Goal: Transaction & Acquisition: Purchase product/service

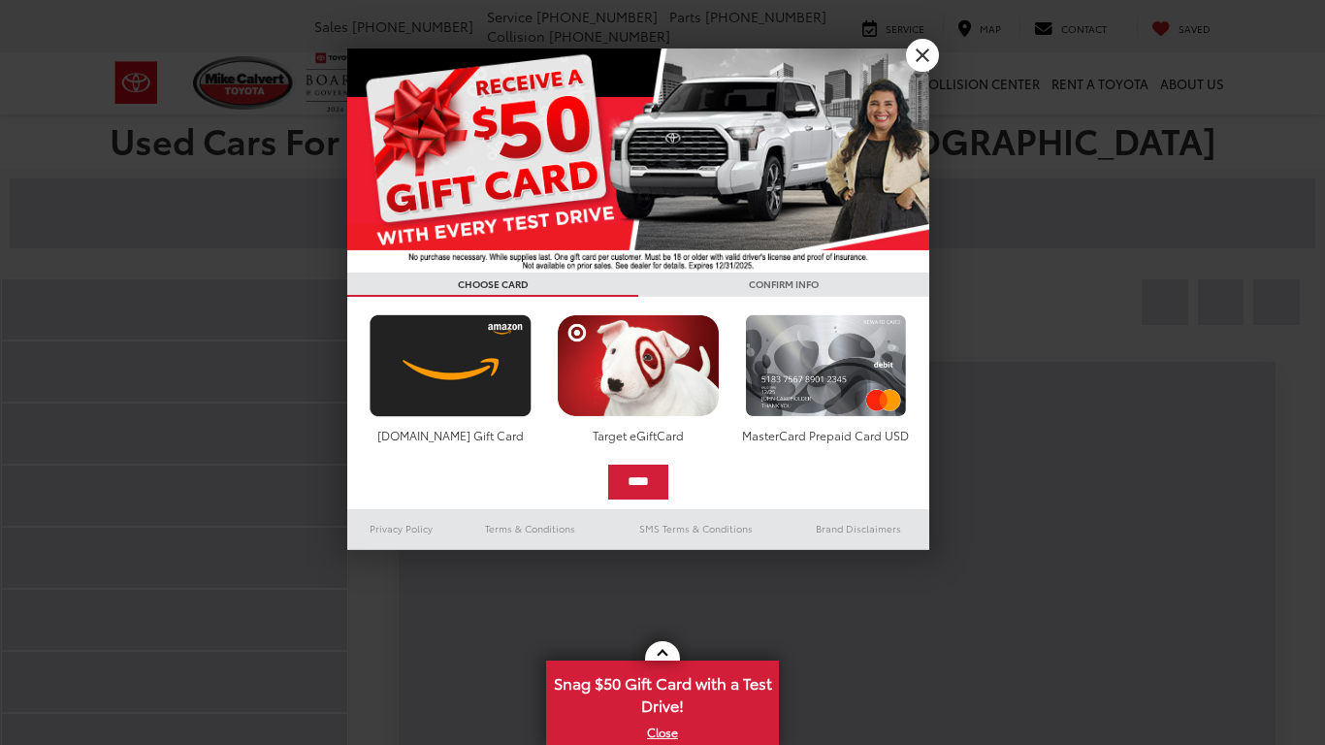
scroll to position [204, 0]
click at [929, 56] on link "X" at bounding box center [922, 55] width 33 height 33
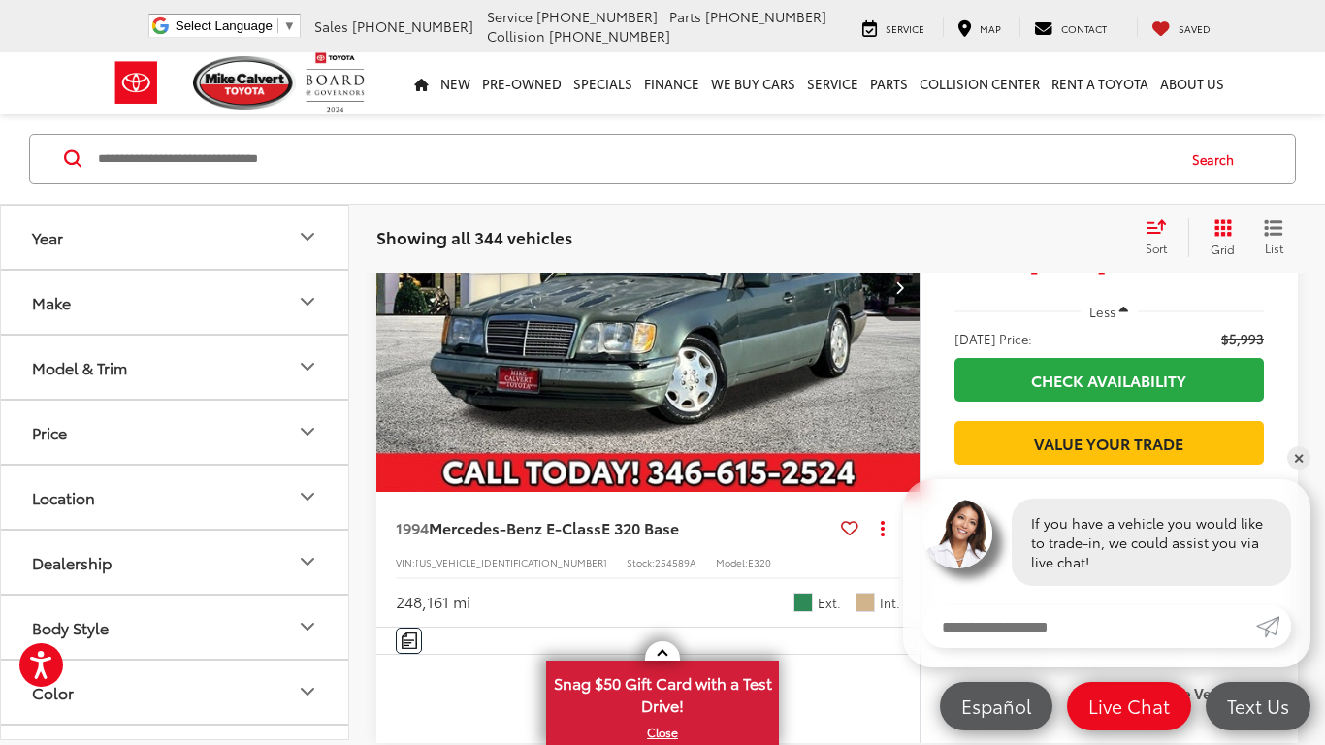
scroll to position [0, 0]
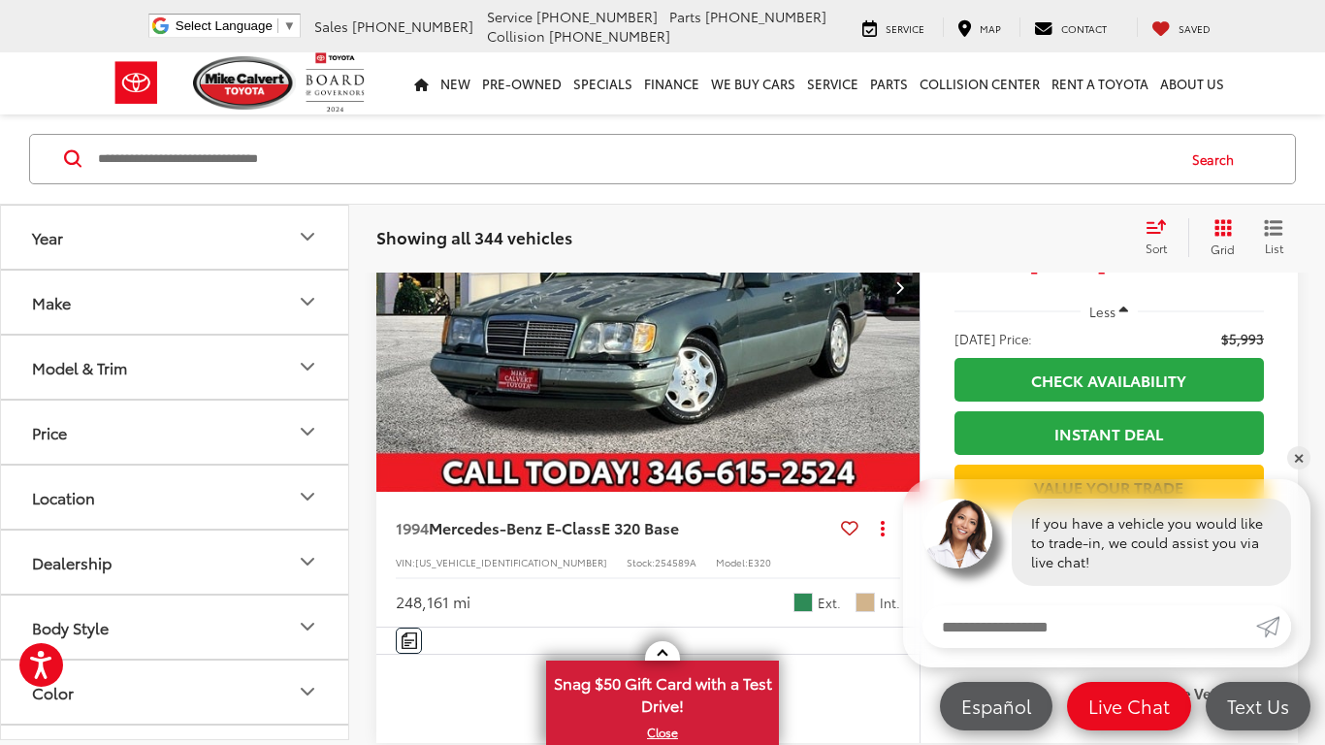
click at [290, 259] on button "Year" at bounding box center [175, 237] width 349 height 63
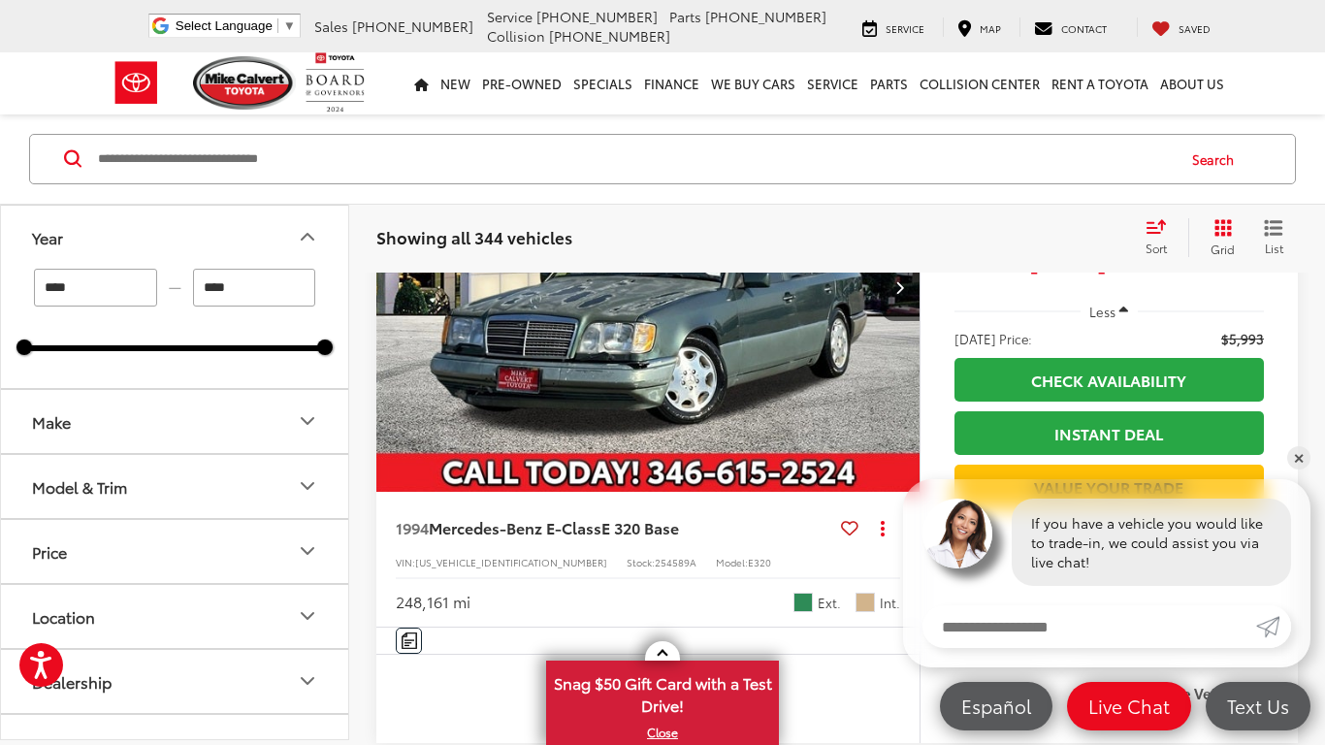
click at [132, 295] on input "****" at bounding box center [95, 288] width 123 height 38
type input "*"
type input "****"
click at [170, 435] on button "Make" at bounding box center [175, 421] width 349 height 63
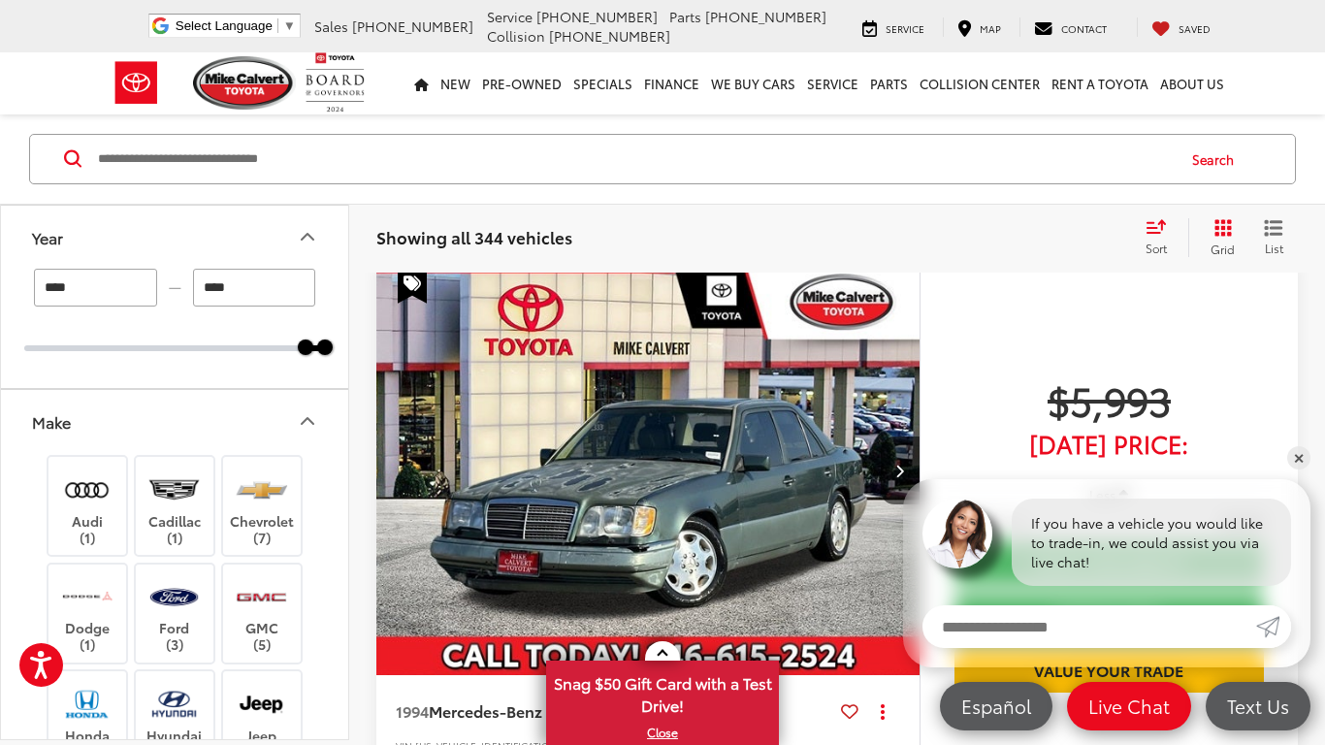
scroll to position [258, 0]
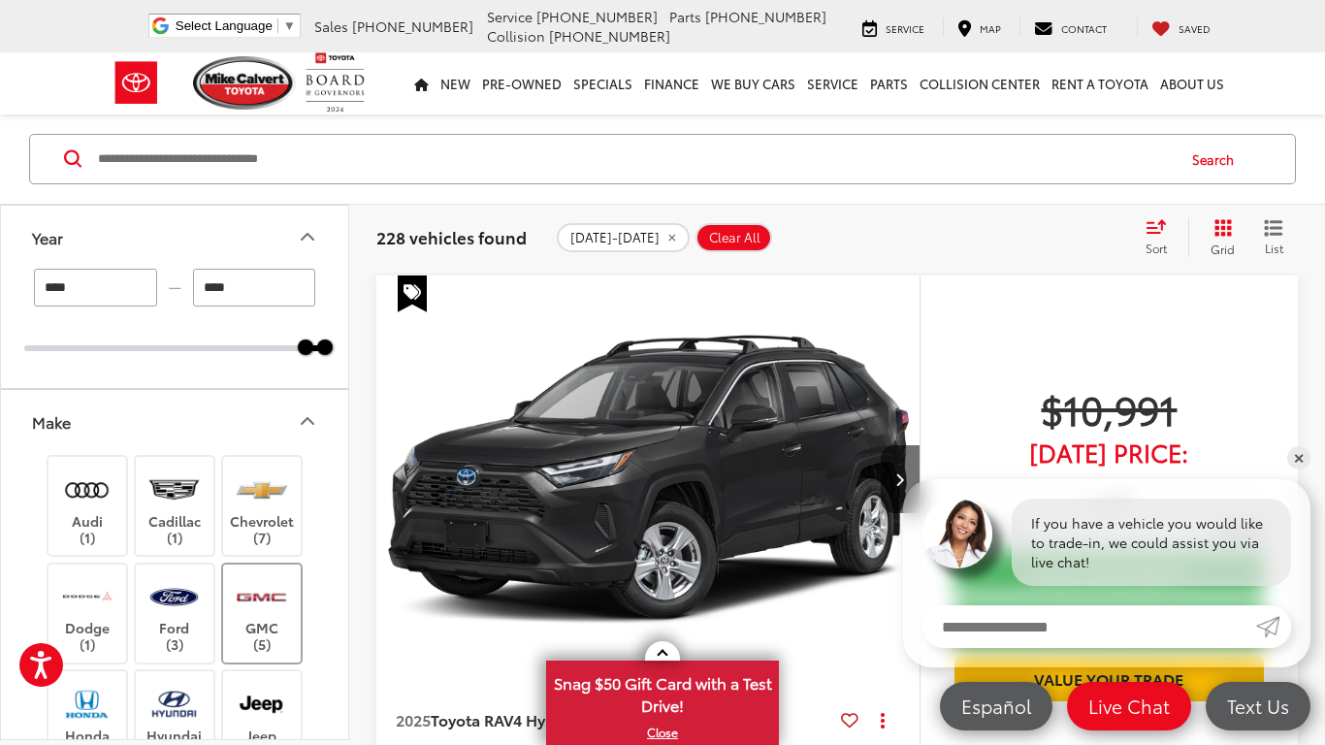
click at [268, 612] on img at bounding box center [261, 597] width 53 height 46
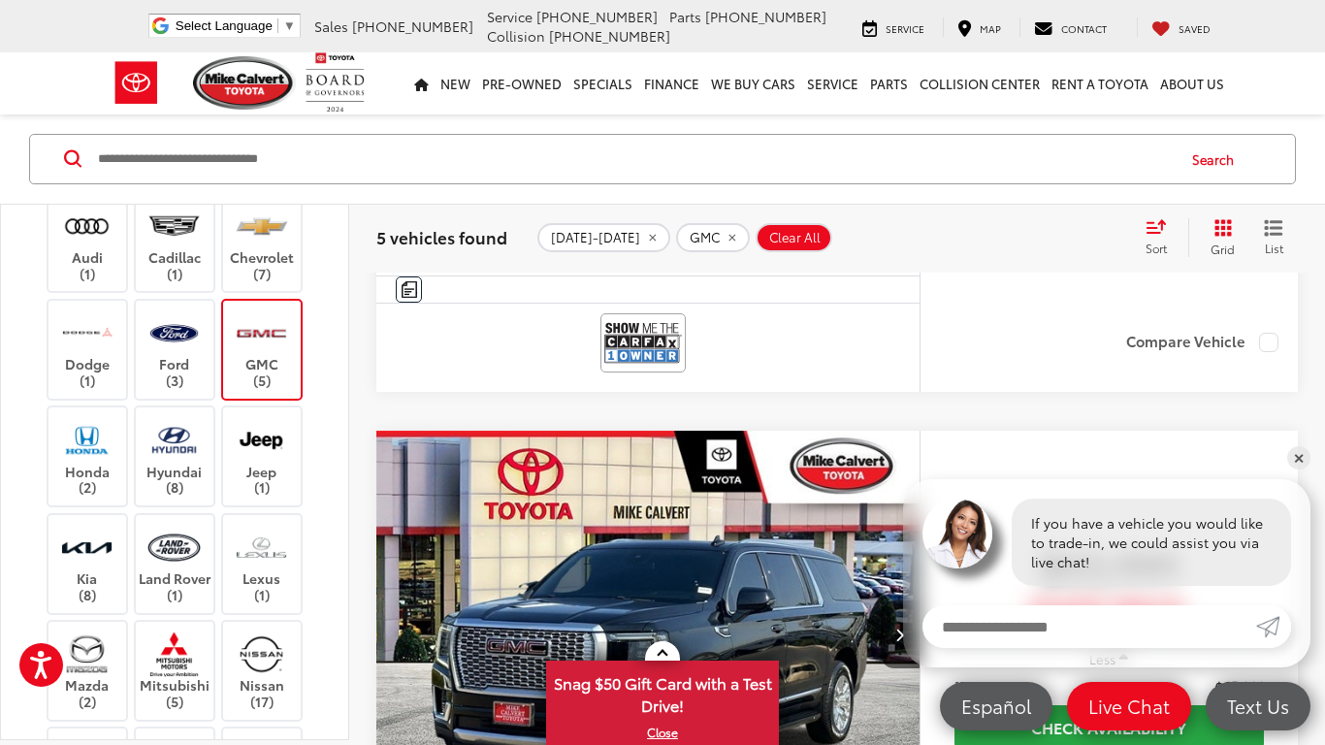
scroll to position [261, 0]
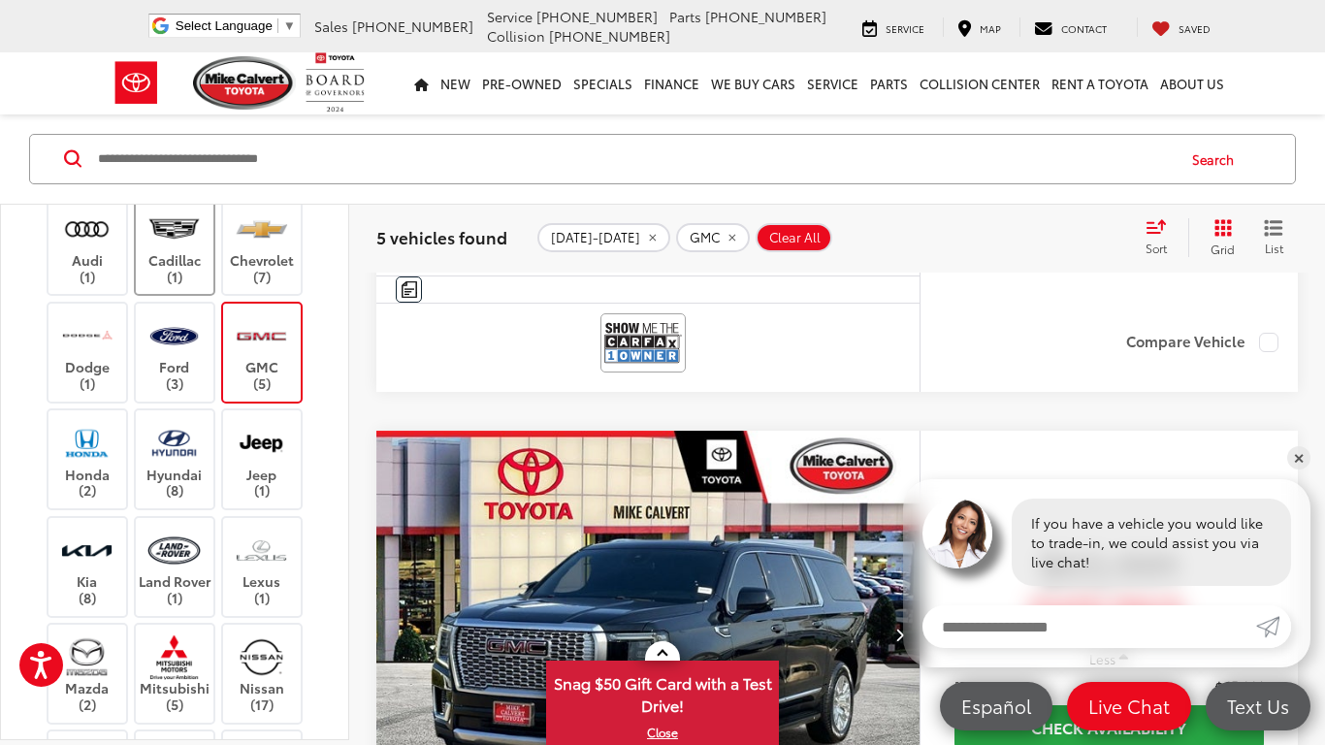
click at [155, 257] on label "Cadillac (1)" at bounding box center [175, 246] width 79 height 79
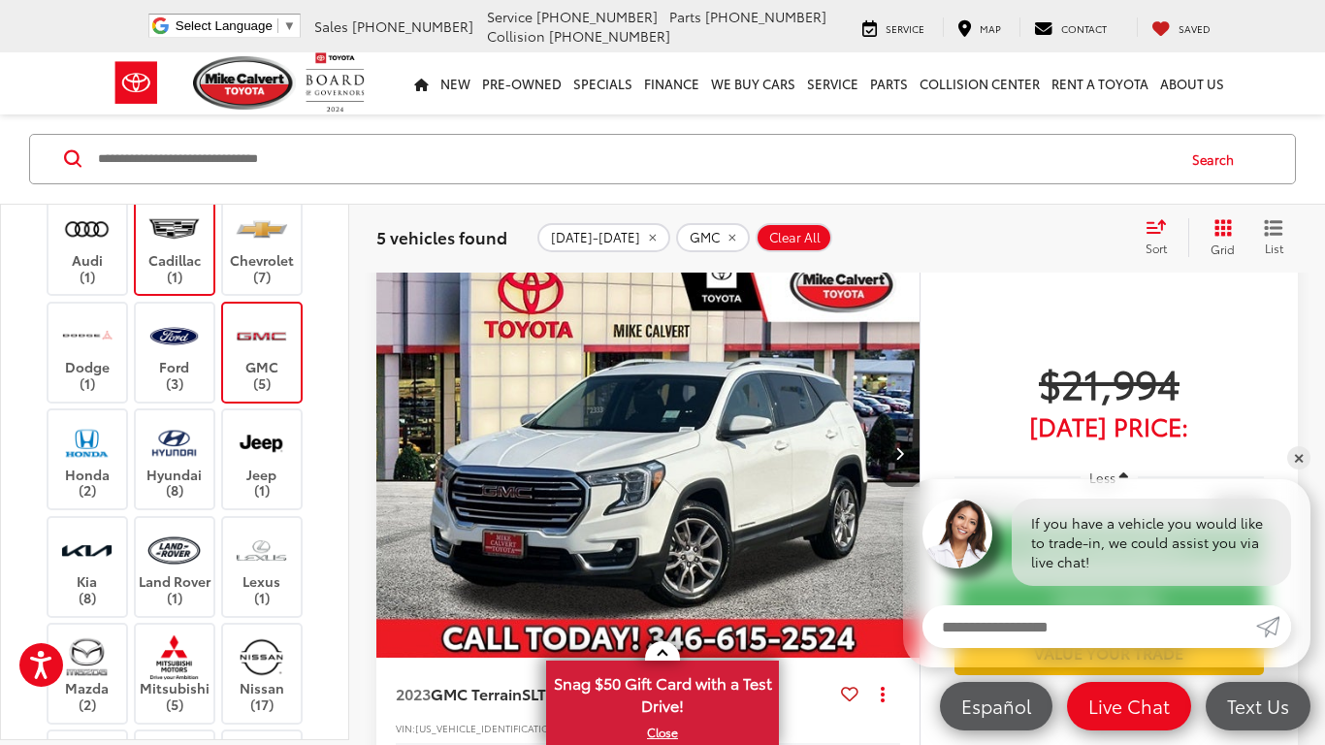
scroll to position [258, 0]
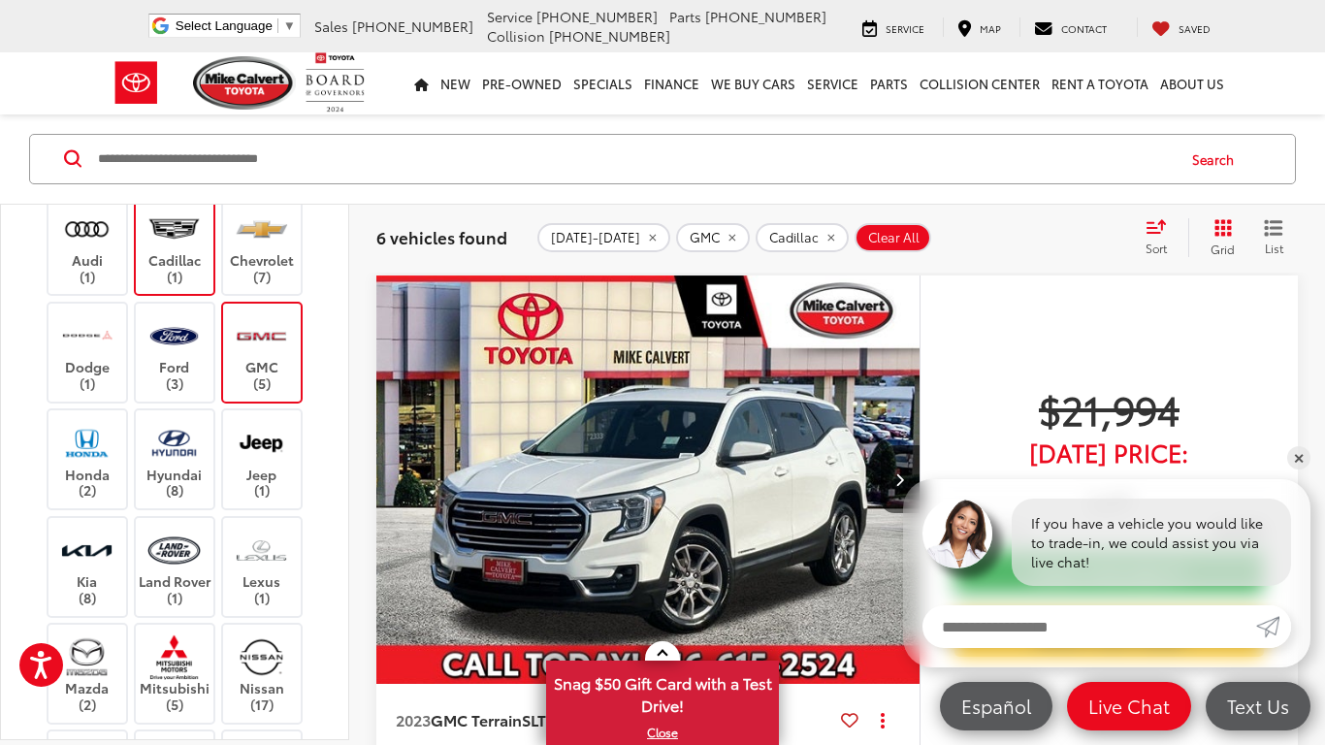
click at [281, 359] on label "GMC (5)" at bounding box center [262, 352] width 79 height 79
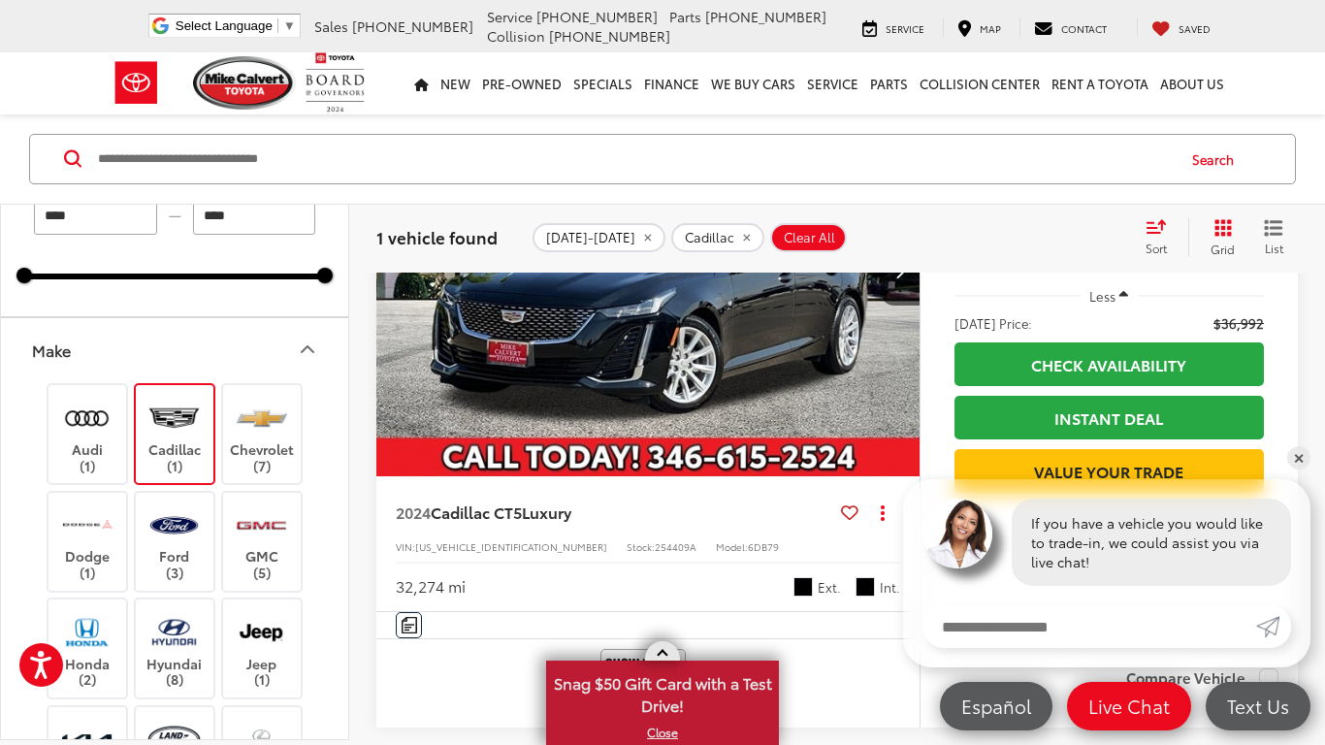
scroll to position [462, 0]
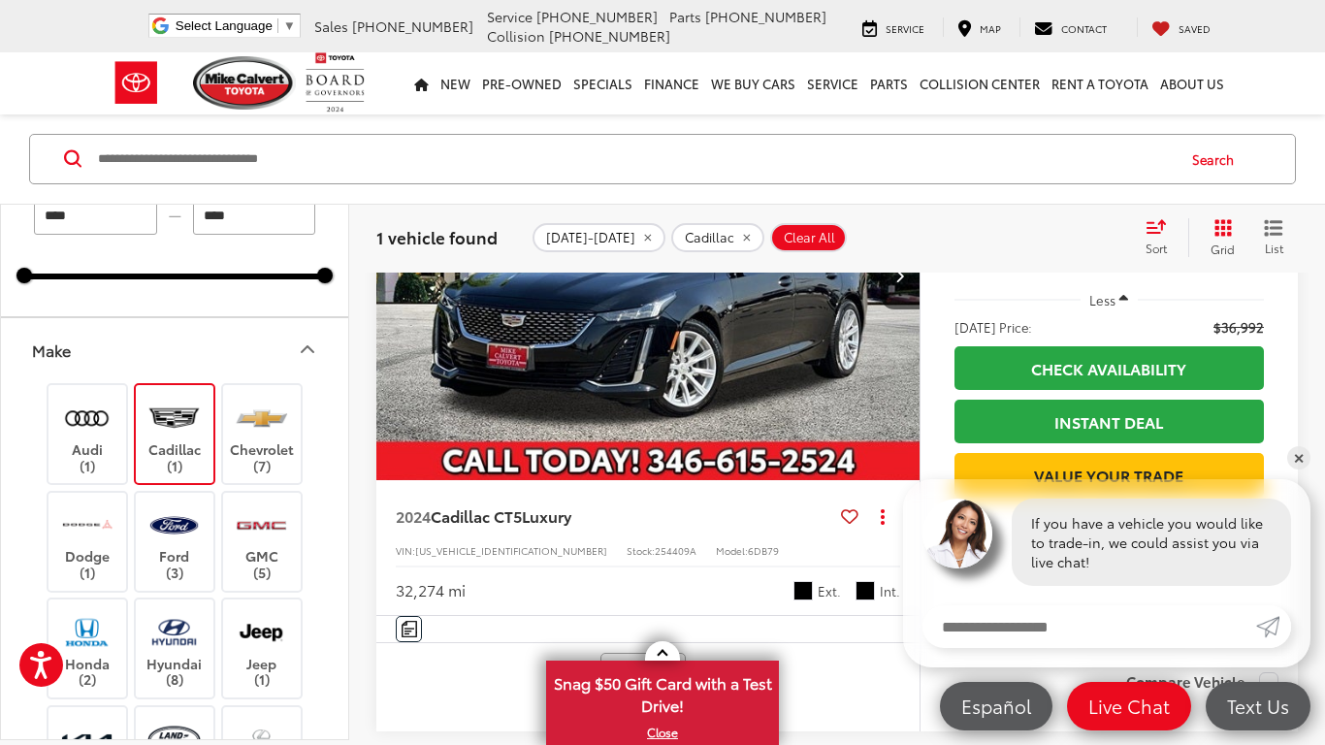
click at [737, 430] on img "2024 Cadillac CT5 Luxury 0" at bounding box center [648, 276] width 546 height 409
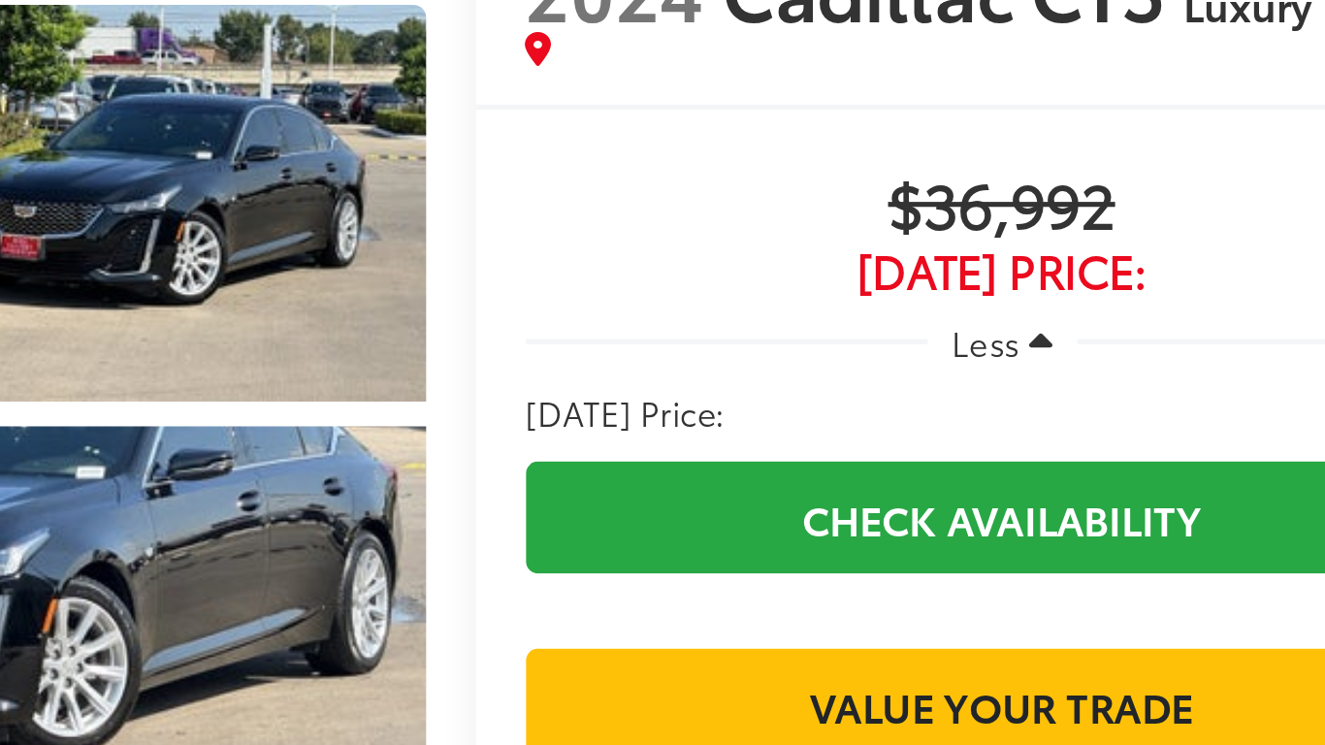
click at [1118, 302] on icon "button" at bounding box center [1120, 300] width 9 height 15
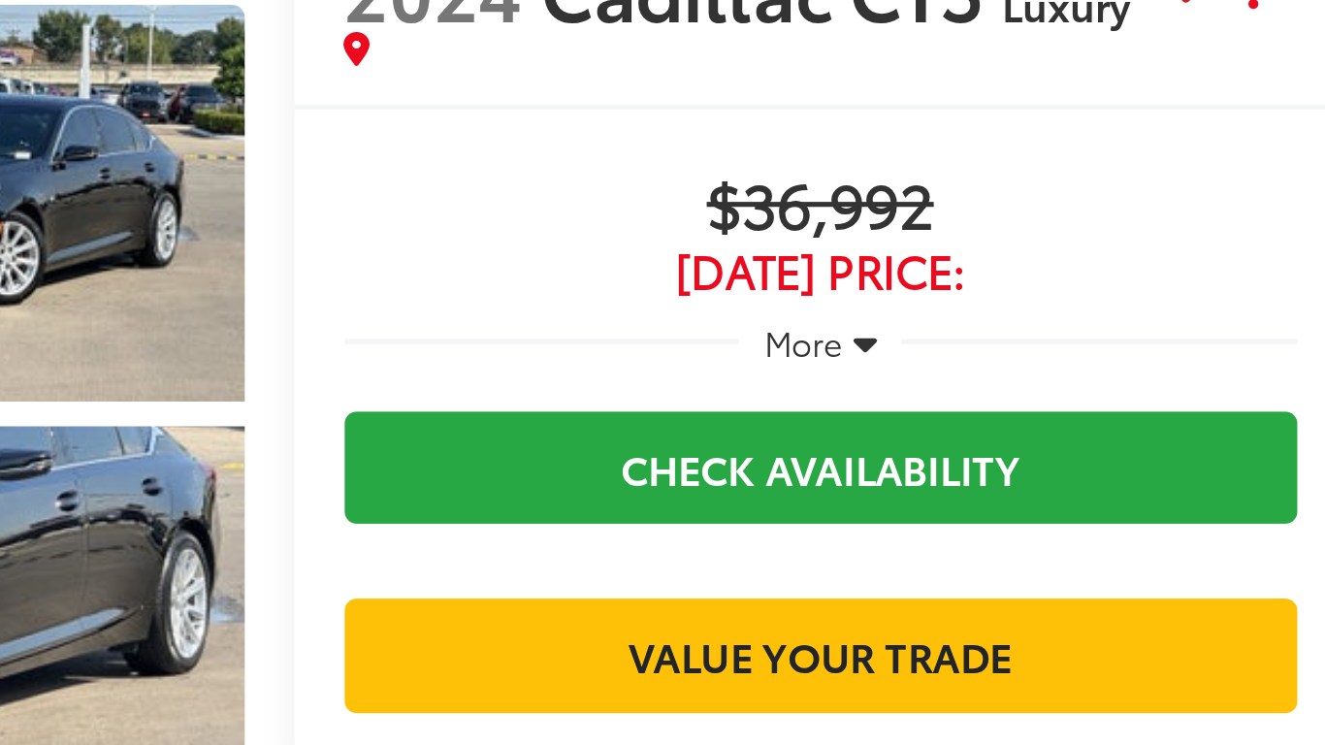
click at [1122, 305] on icon "button" at bounding box center [1122, 300] width 9 height 15
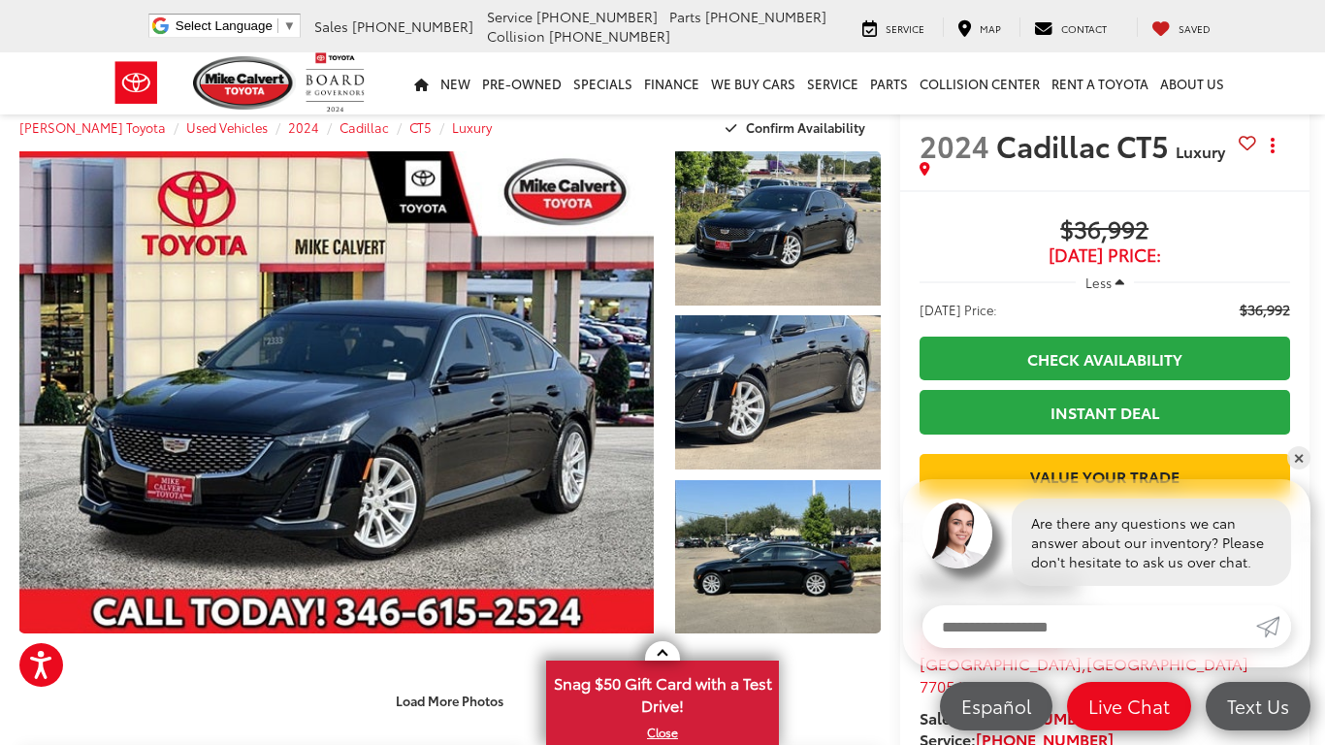
scroll to position [9, 0]
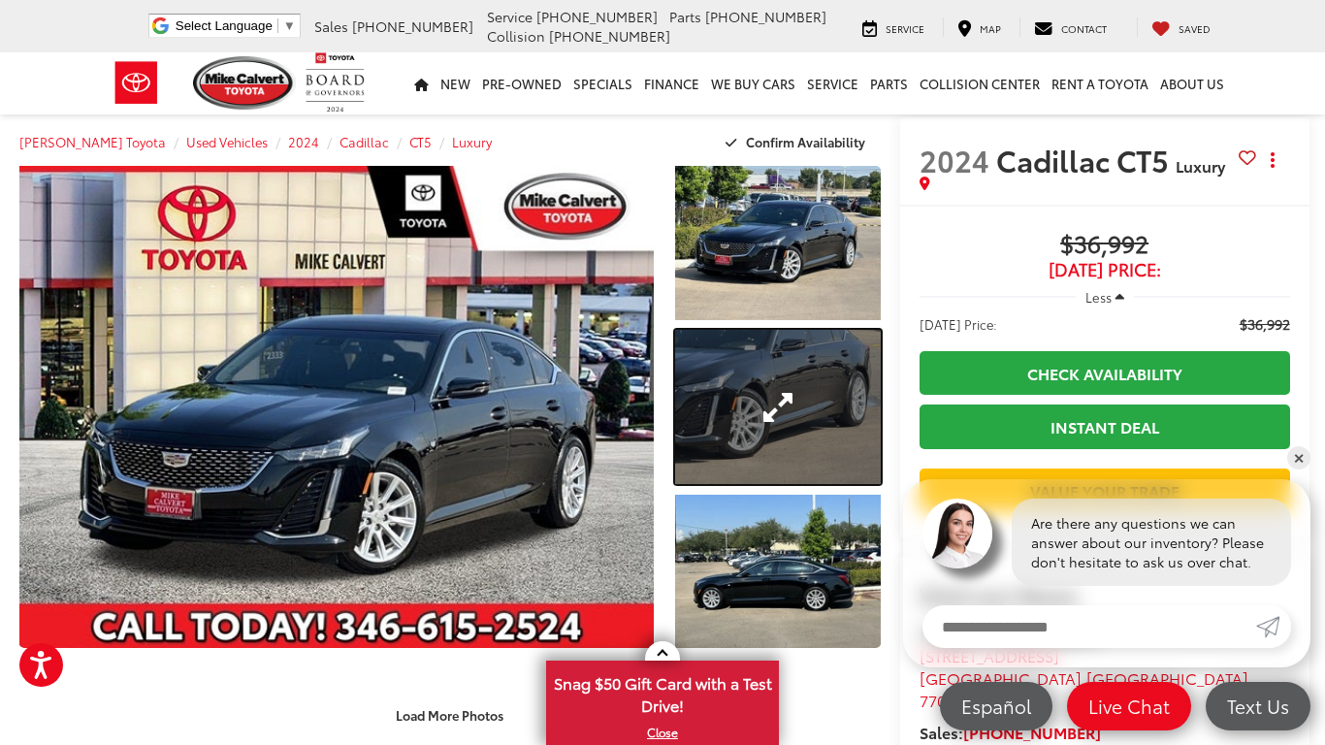
click at [785, 440] on link "Expand Photo 2" at bounding box center [777, 407] width 205 height 154
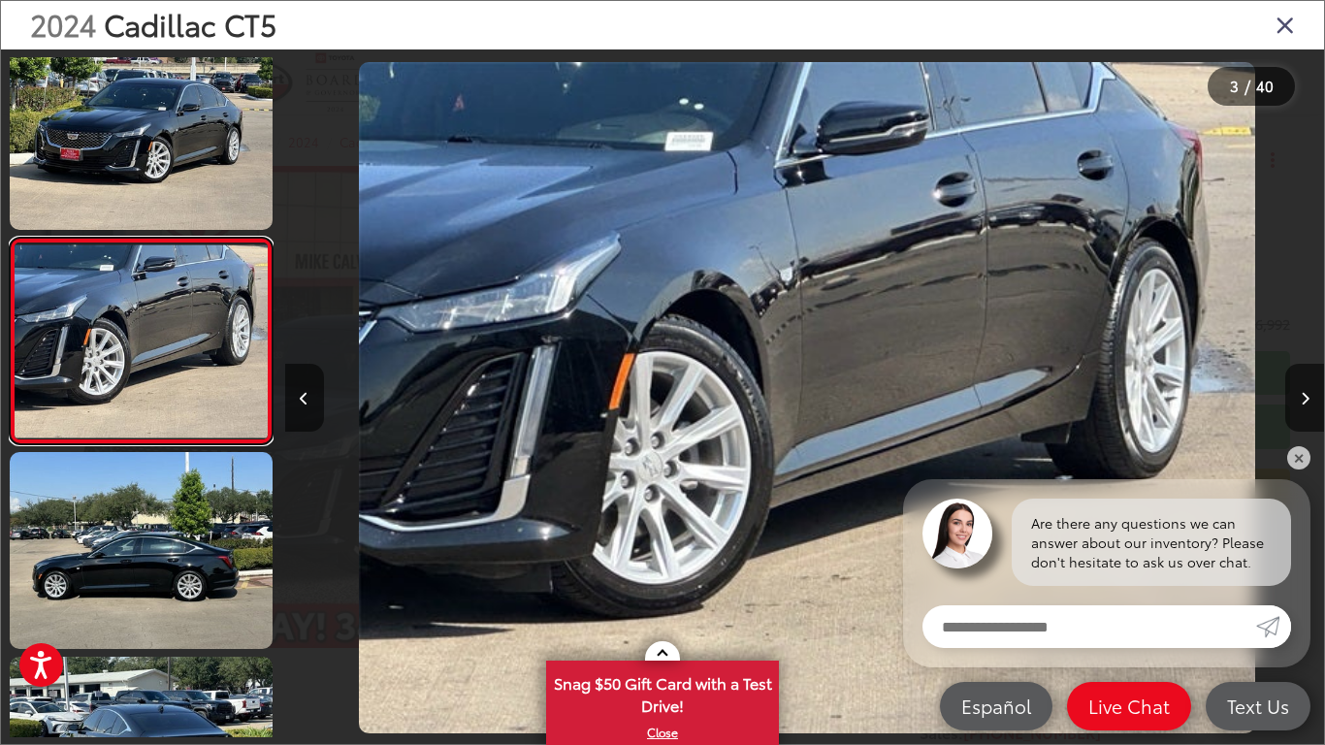
scroll to position [0, 2078]
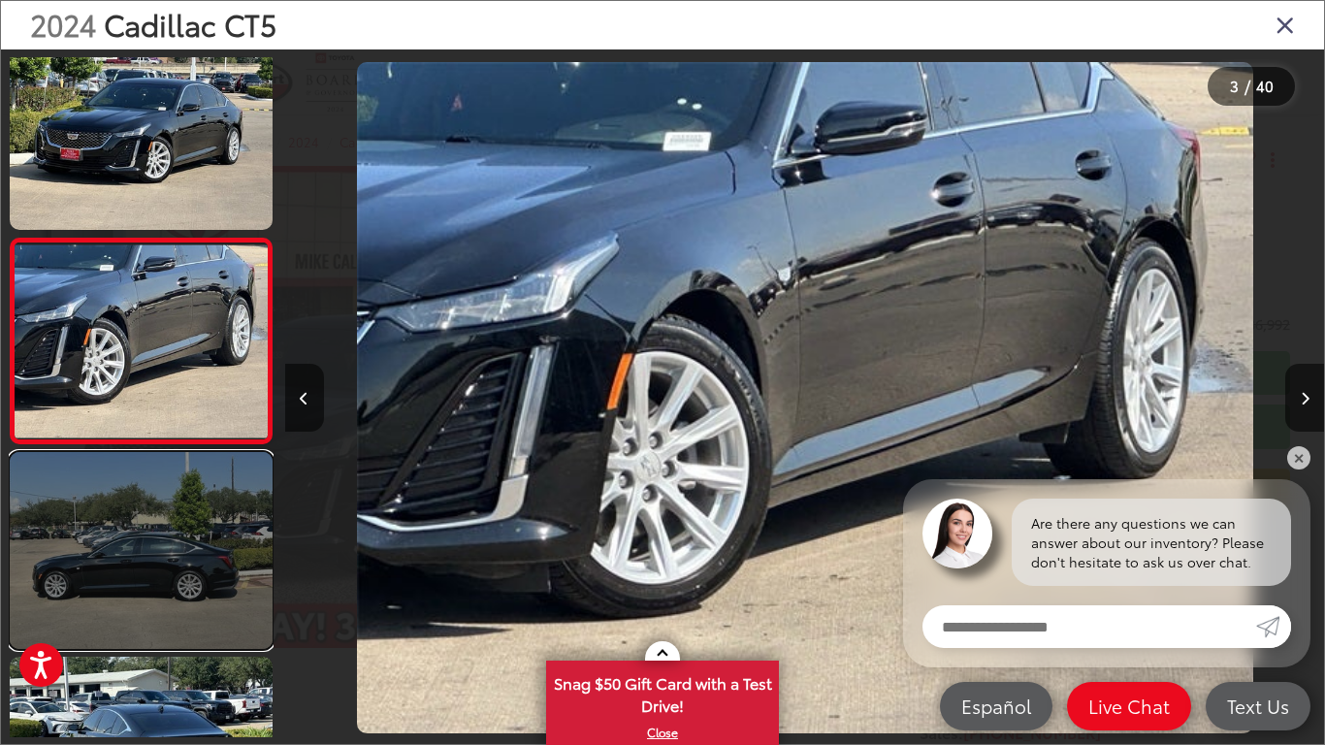
click at [241, 591] on link at bounding box center [141, 550] width 263 height 197
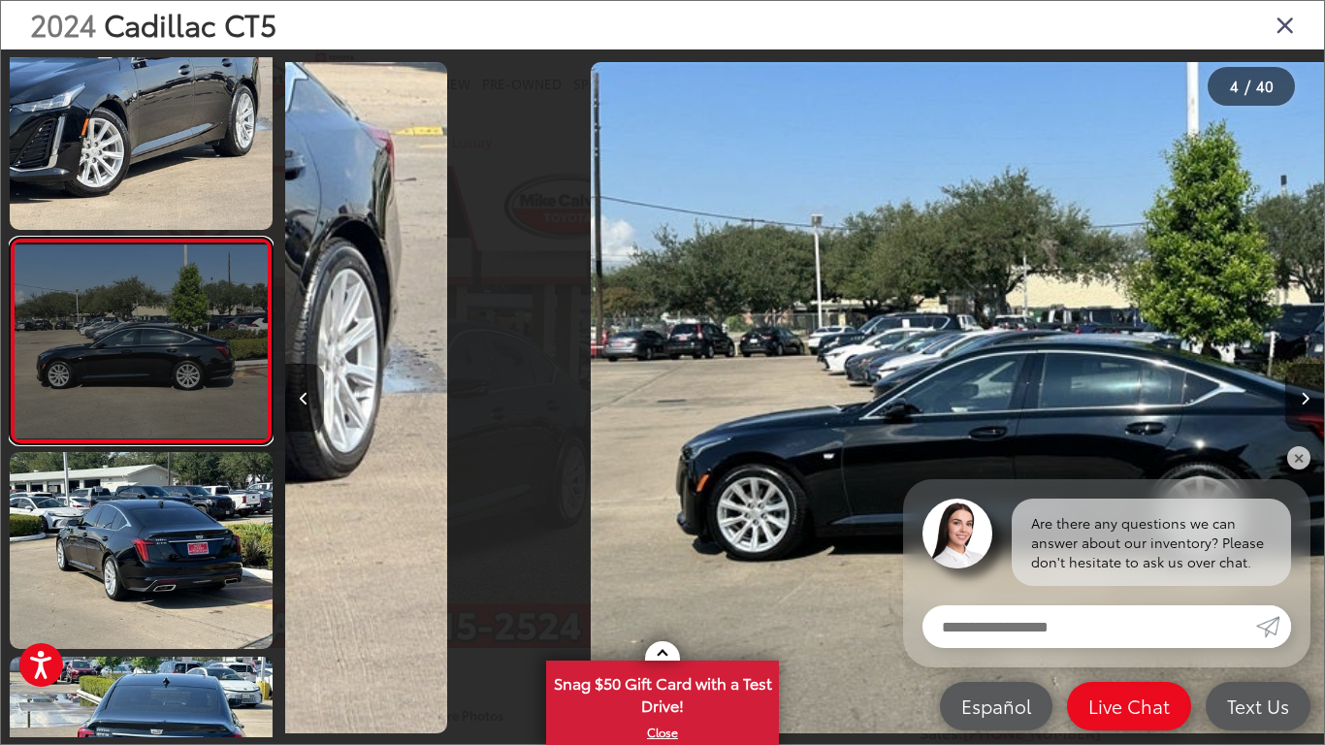
scroll to position [0, 3118]
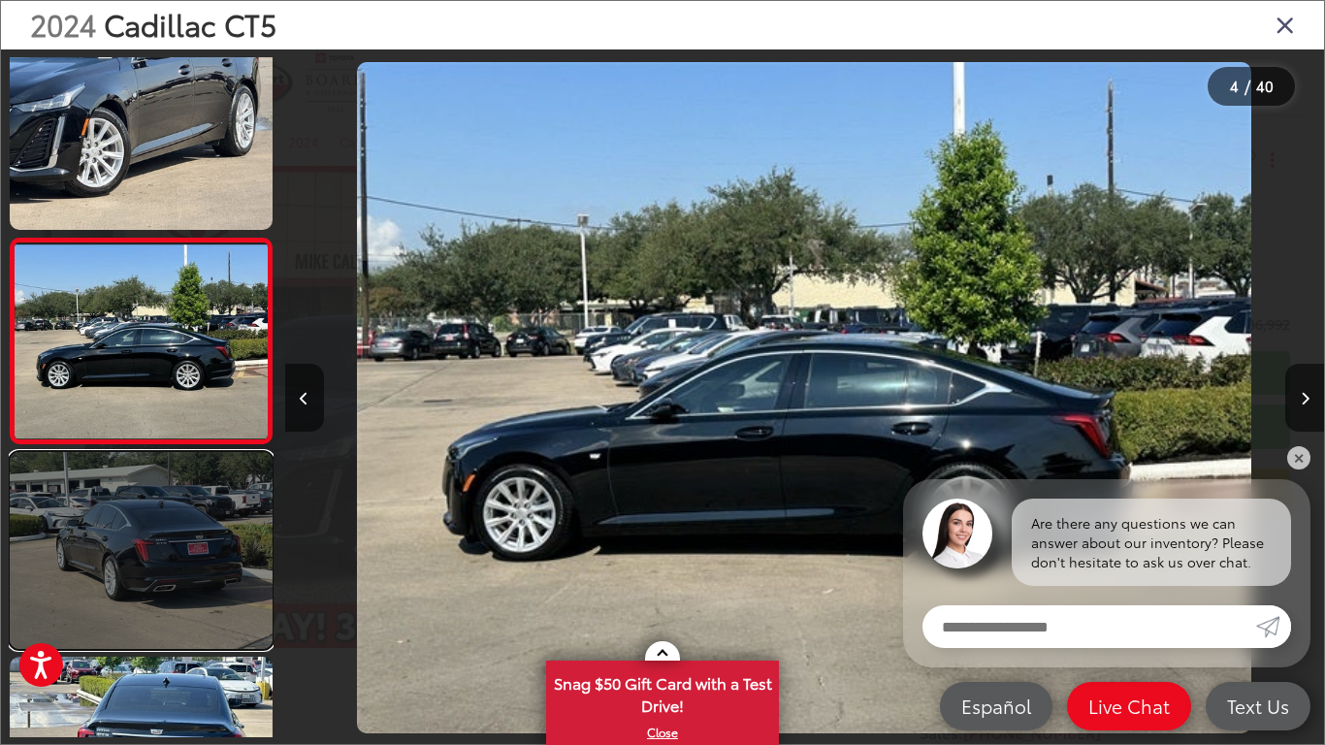
click at [197, 617] on link at bounding box center [141, 550] width 263 height 197
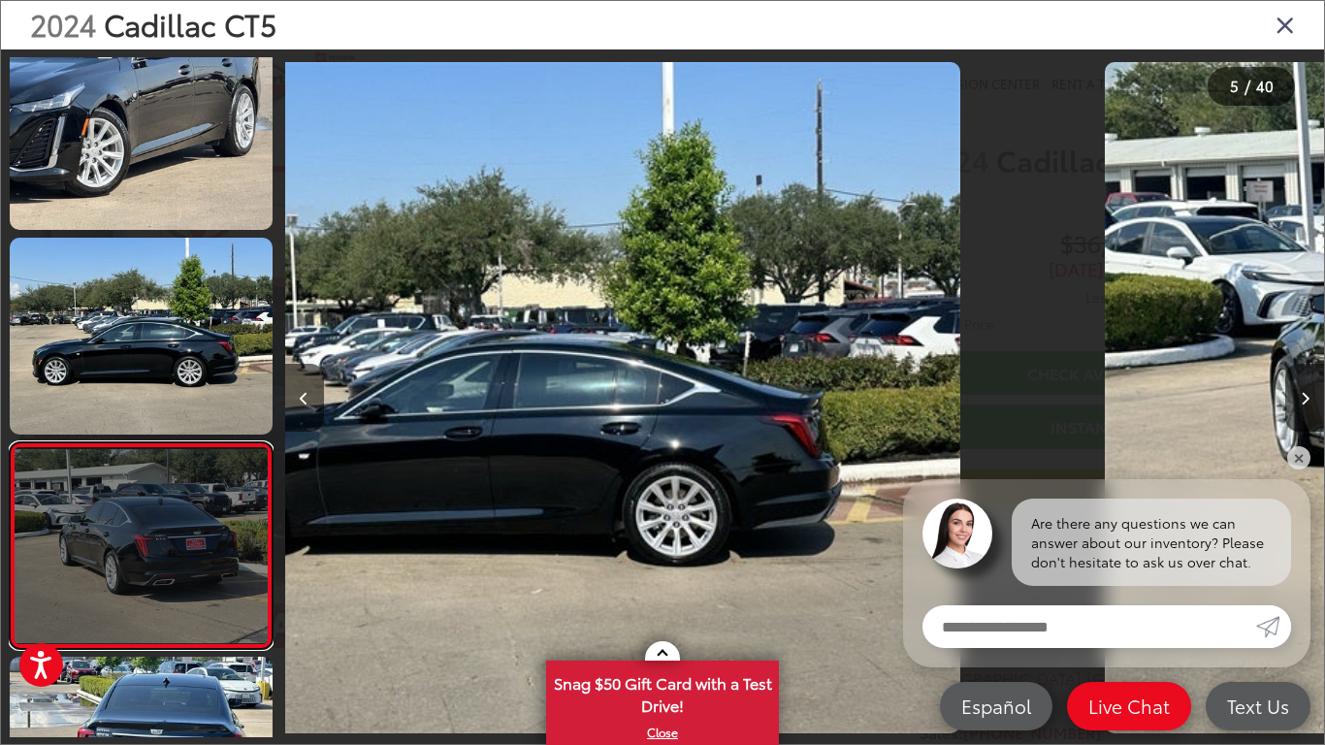
scroll to position [639, 0]
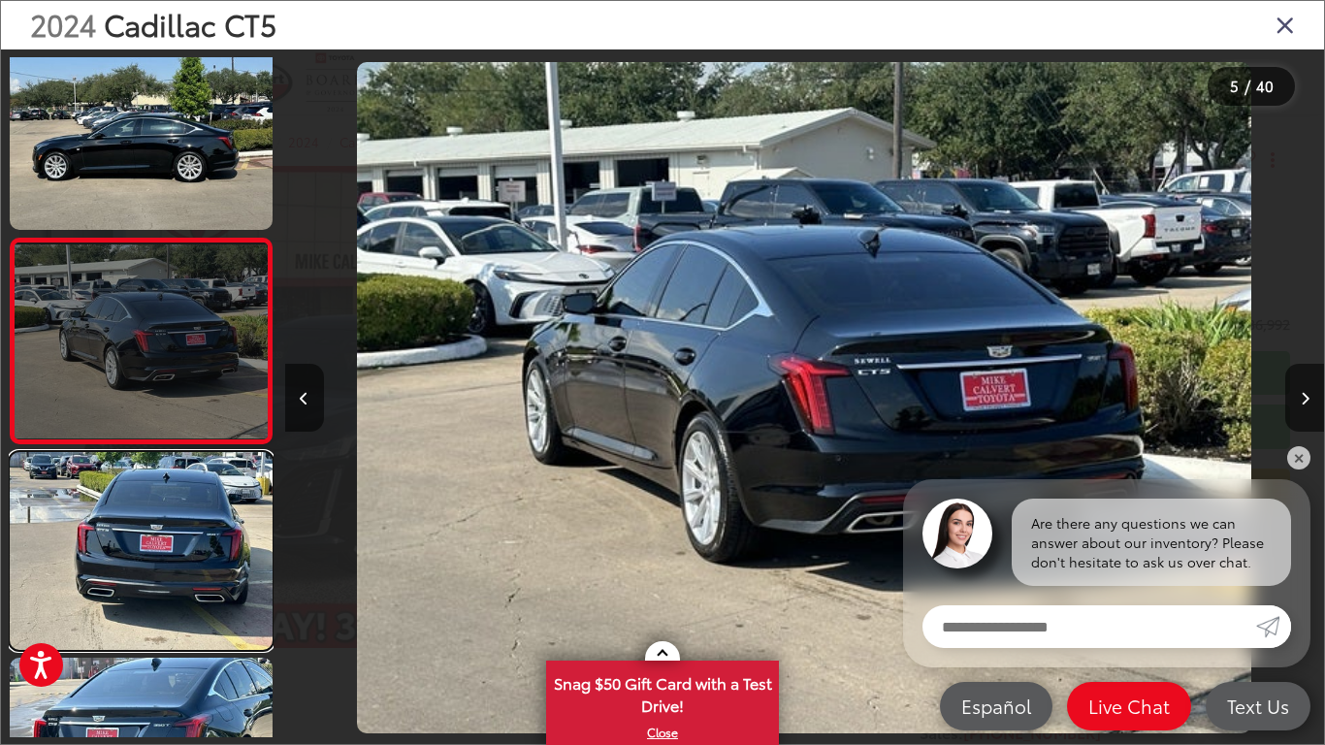
click at [197, 617] on link at bounding box center [141, 550] width 263 height 197
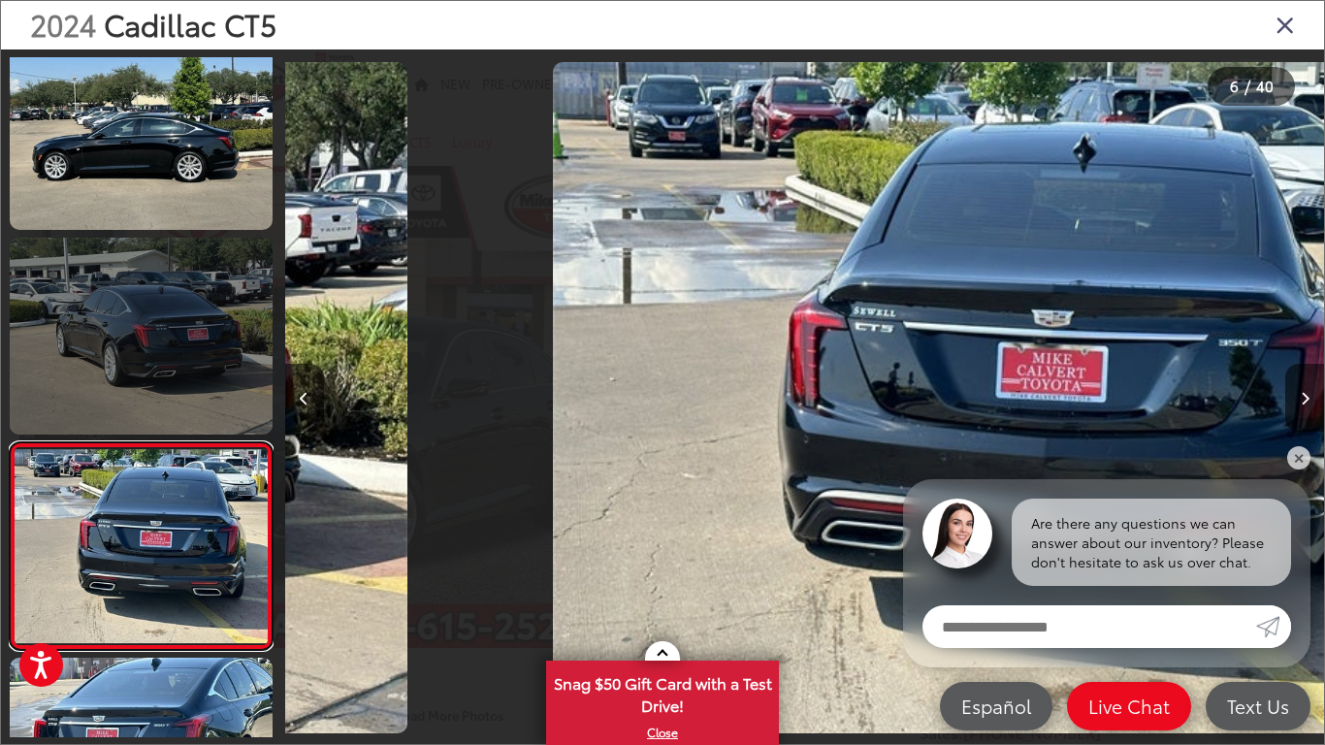
scroll to position [844, 0]
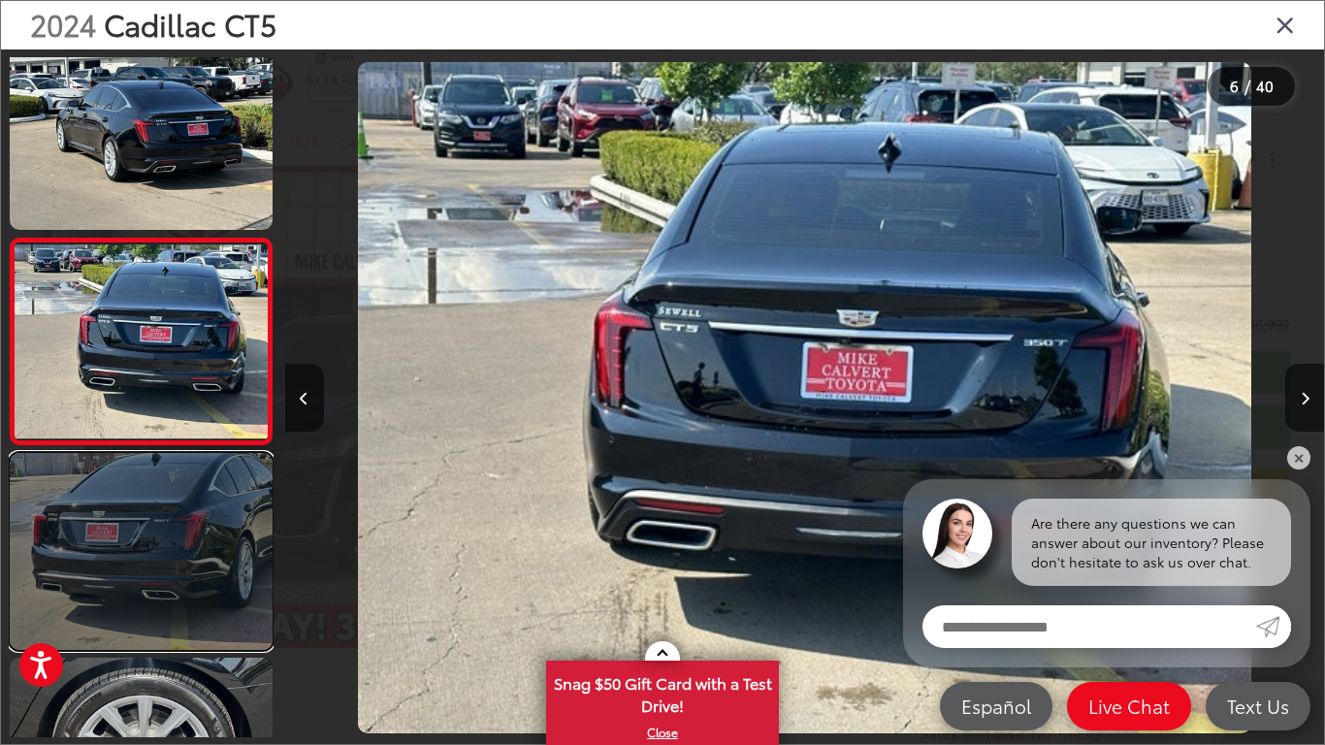
click at [186, 647] on link at bounding box center [141, 551] width 263 height 197
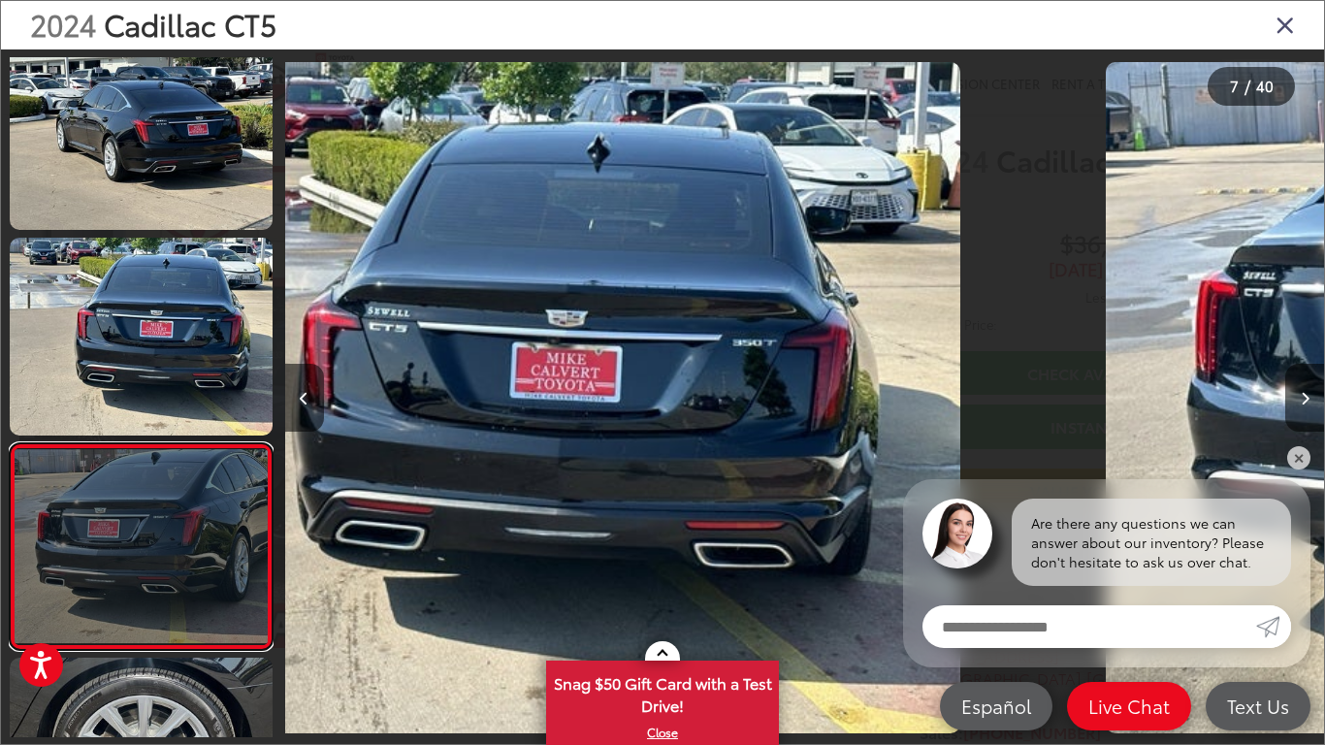
scroll to position [1050, 0]
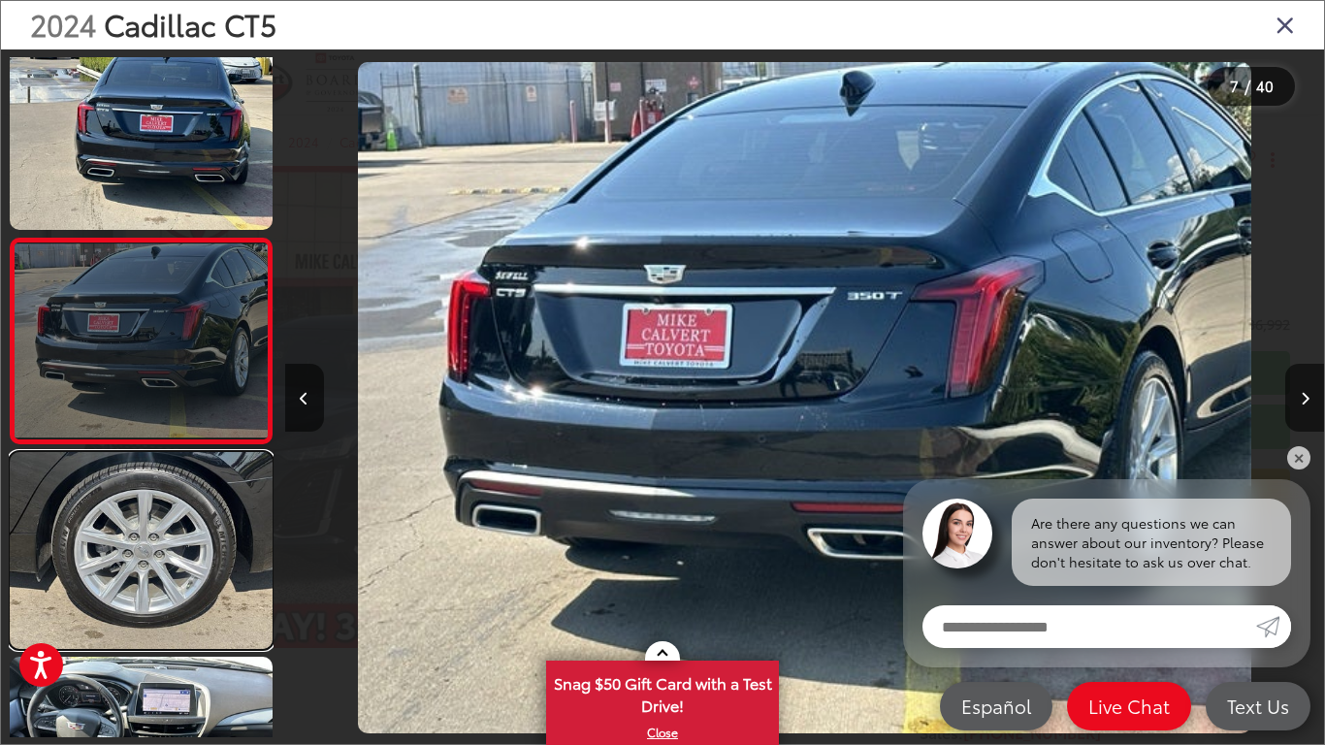
click at [186, 647] on link at bounding box center [141, 550] width 263 height 197
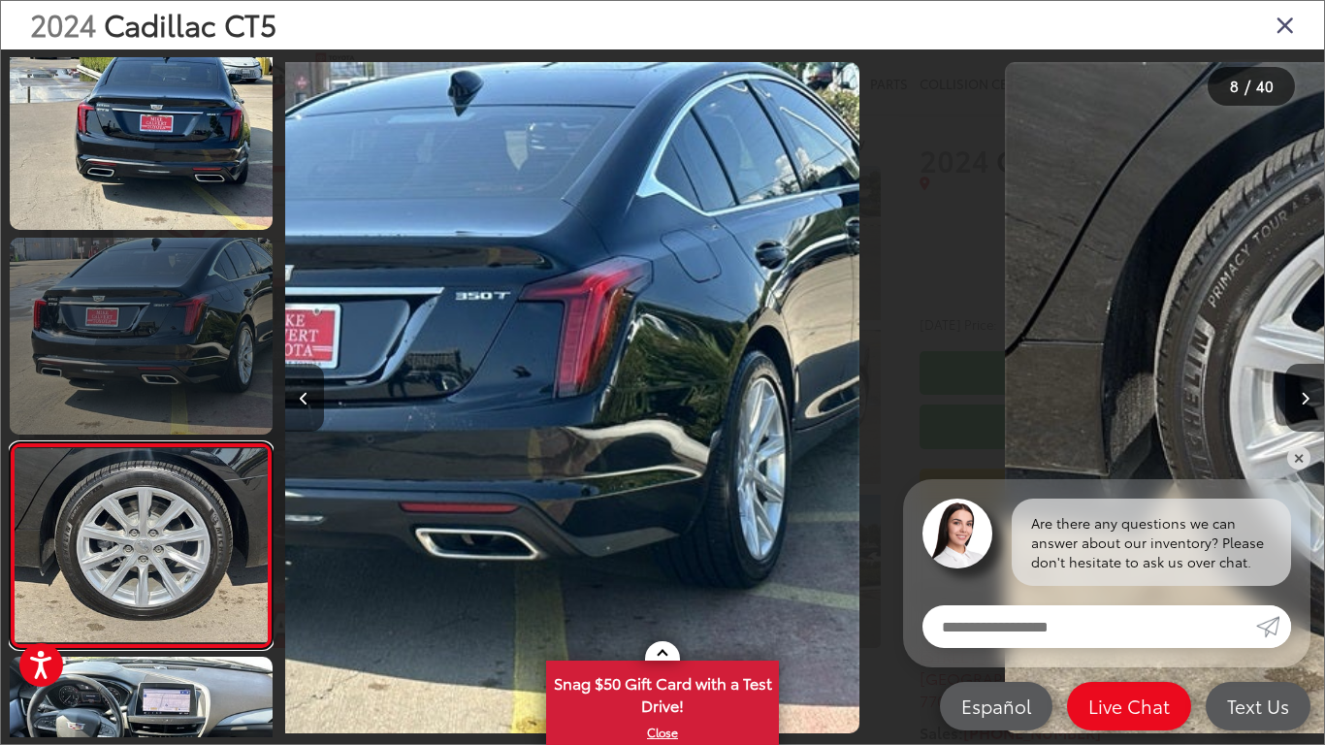
scroll to position [1254, 0]
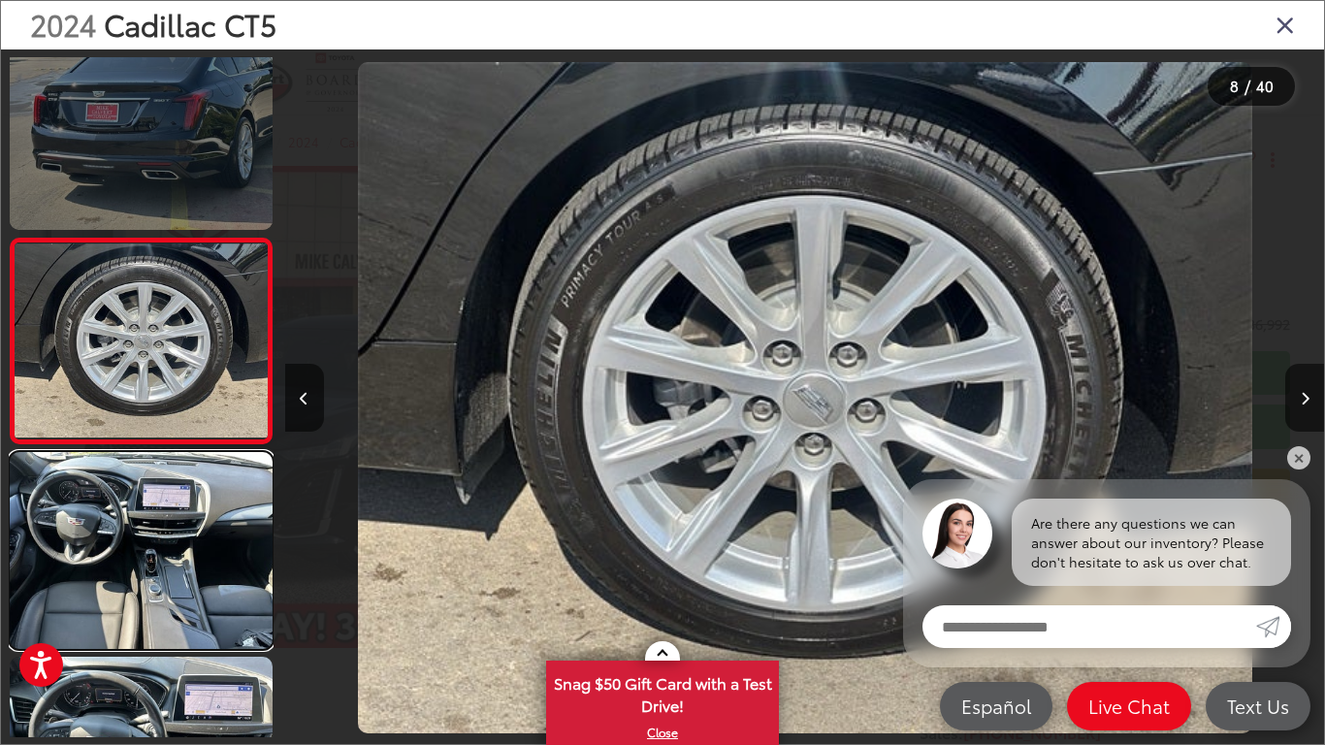
click at [186, 647] on link at bounding box center [141, 550] width 263 height 197
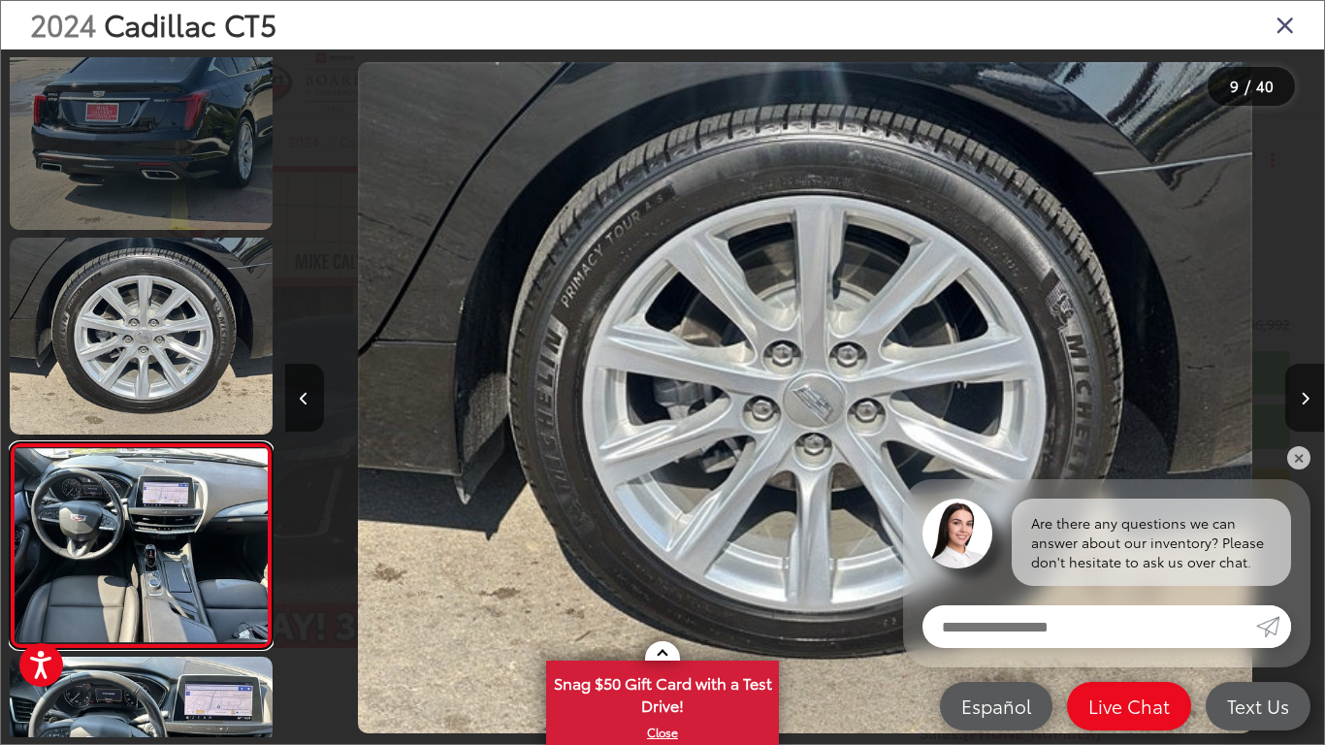
scroll to position [1459, 0]
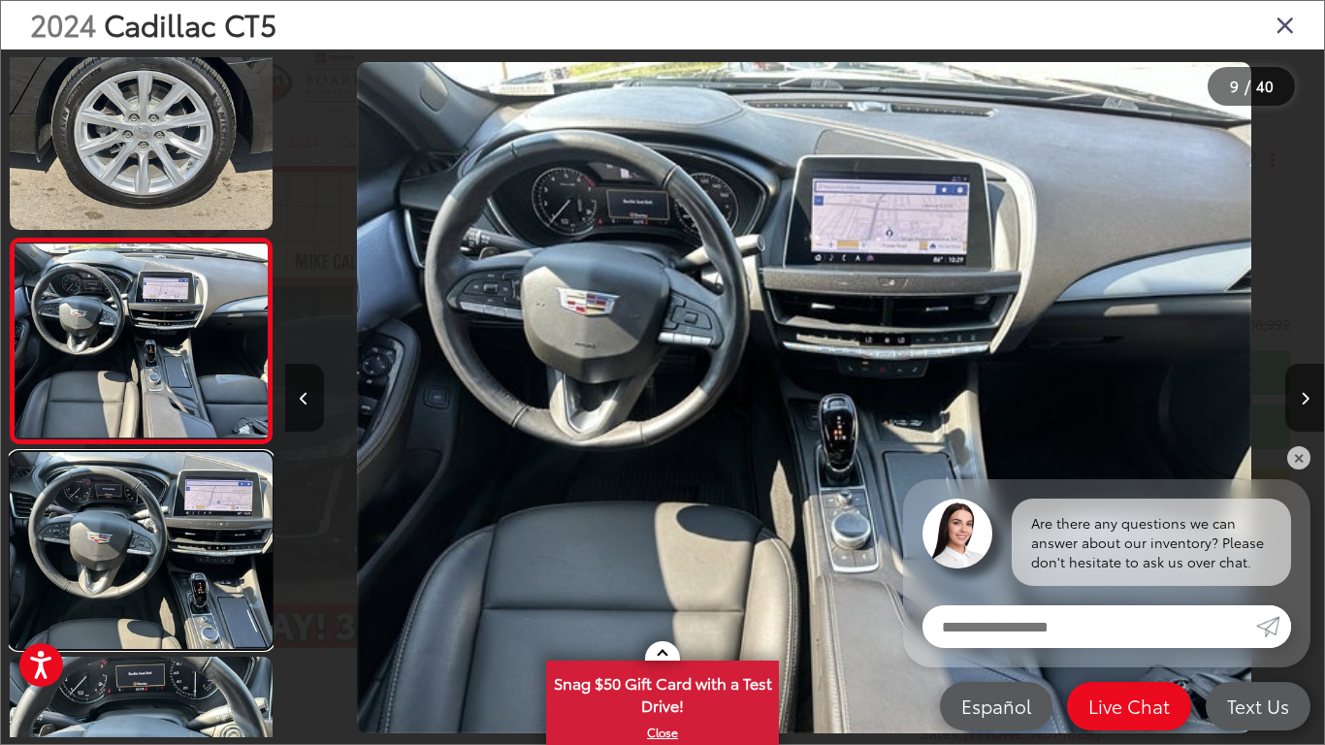
click at [186, 647] on link at bounding box center [141, 550] width 263 height 197
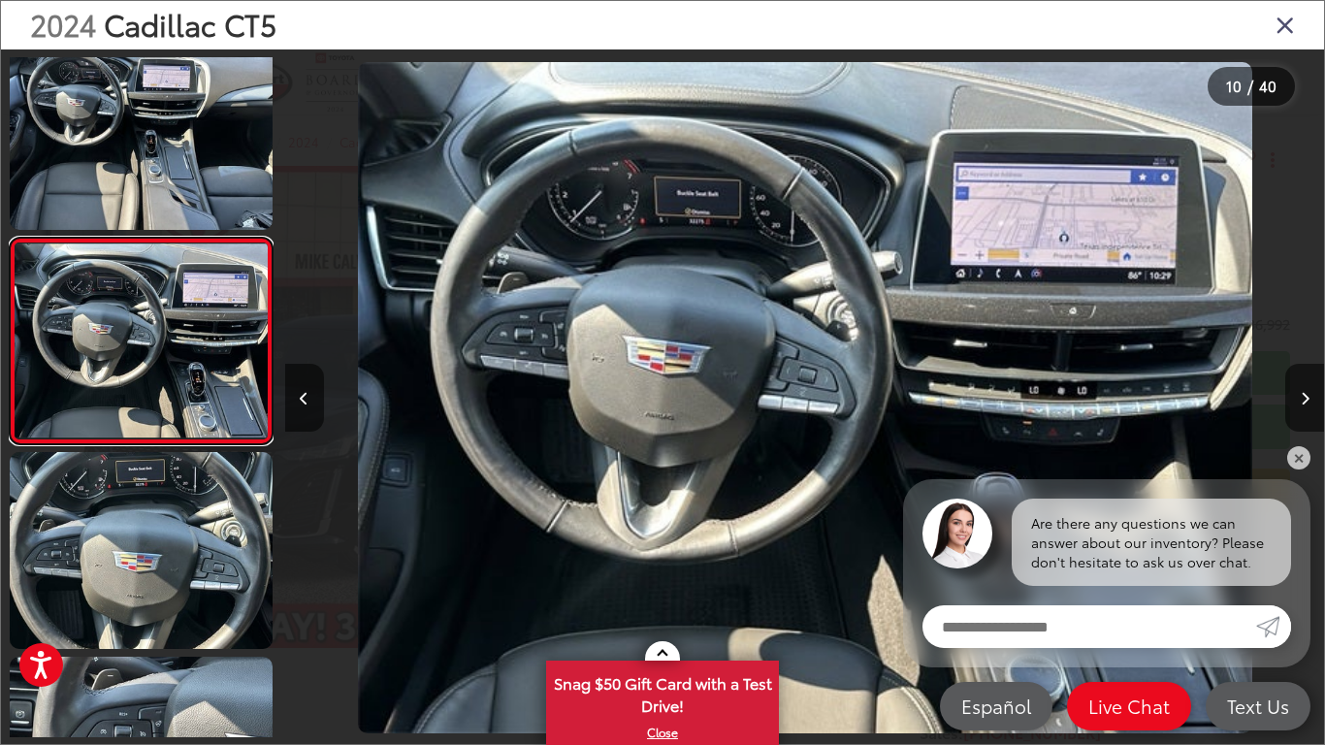
scroll to position [0, 9354]
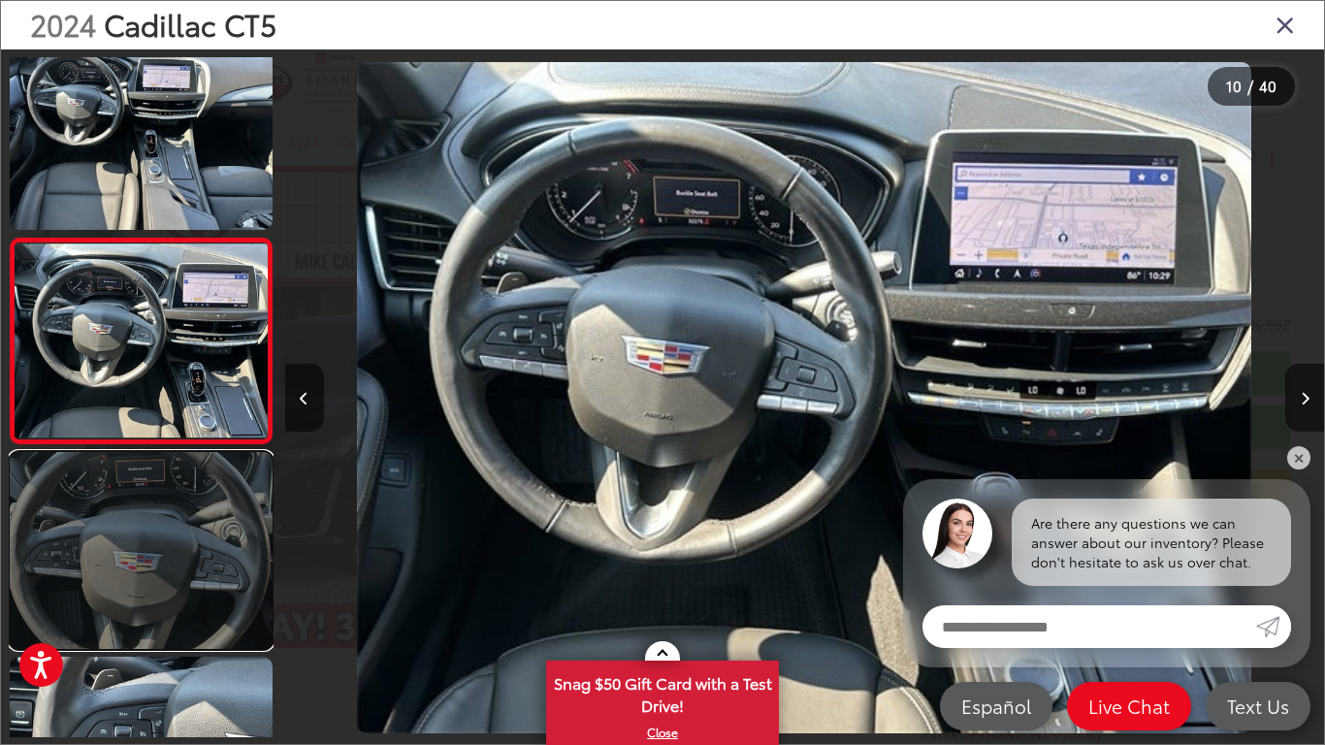
click at [188, 640] on link at bounding box center [141, 550] width 263 height 197
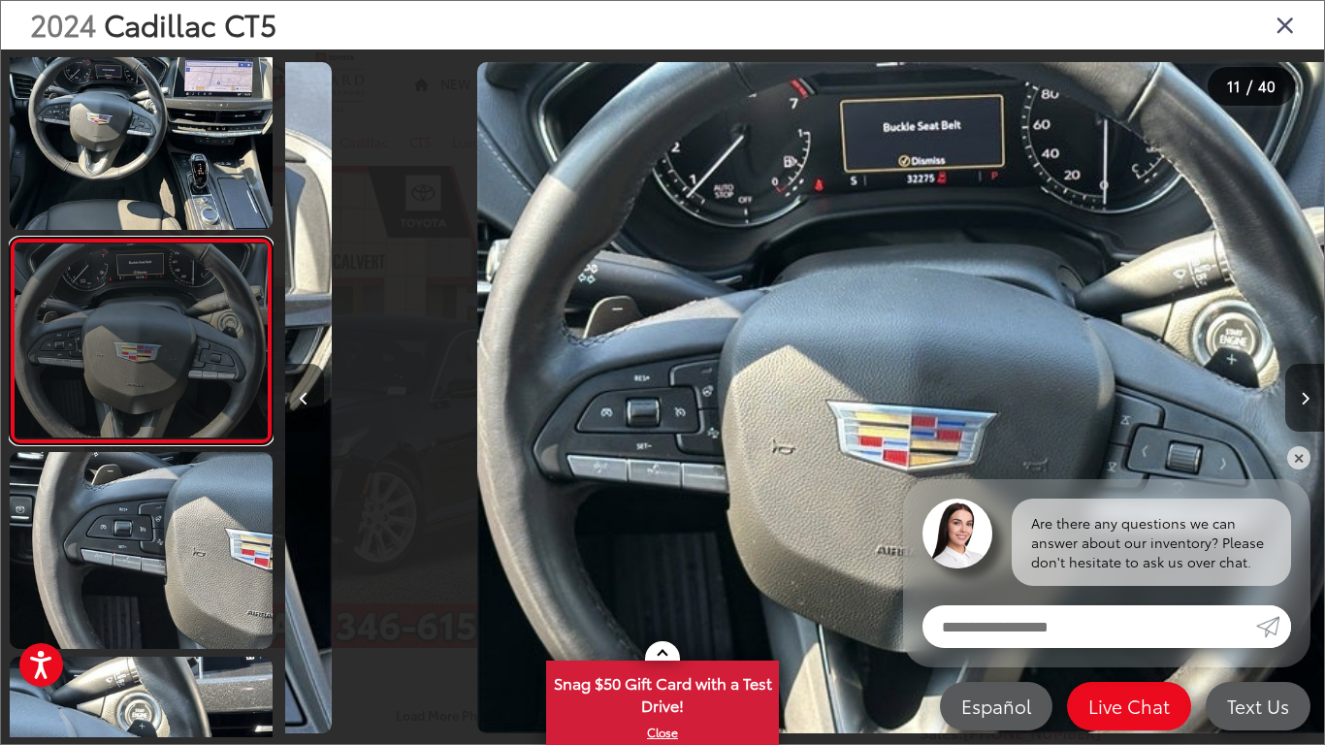
scroll to position [0, 10393]
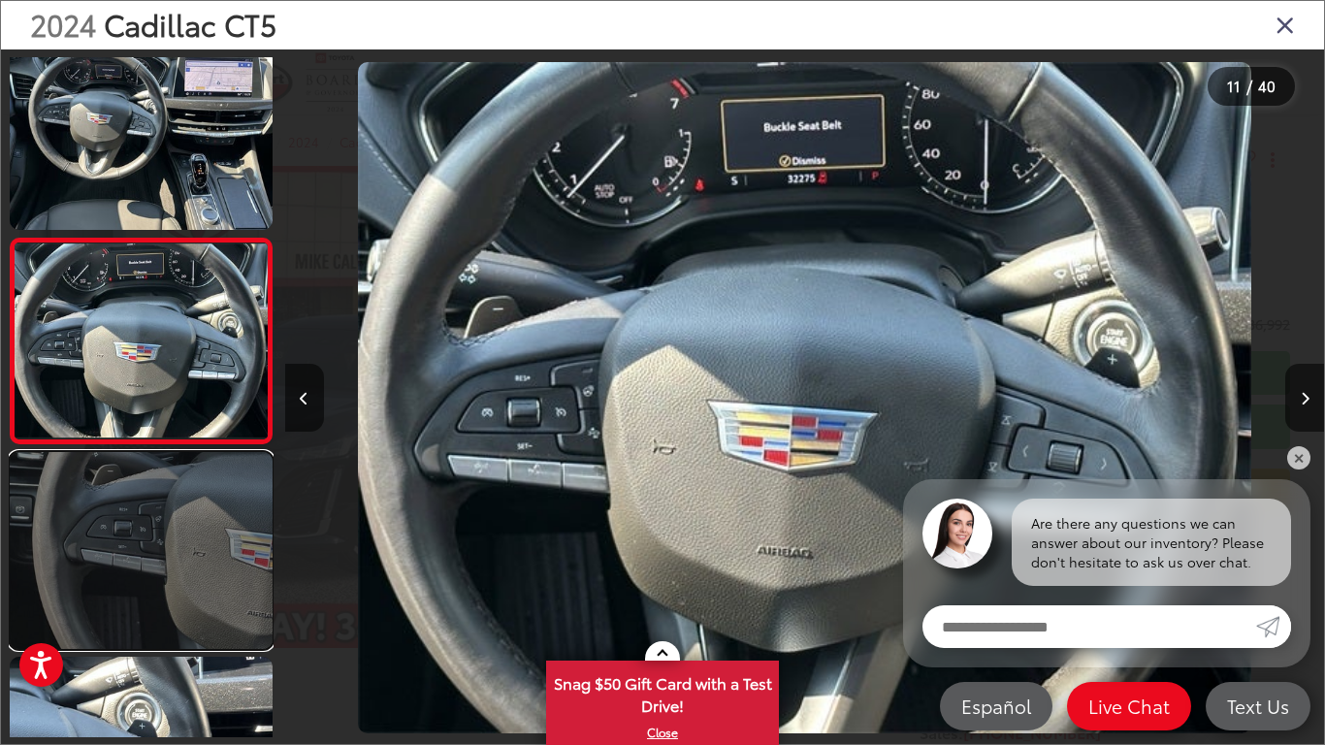
click at [251, 557] on link at bounding box center [141, 550] width 263 height 197
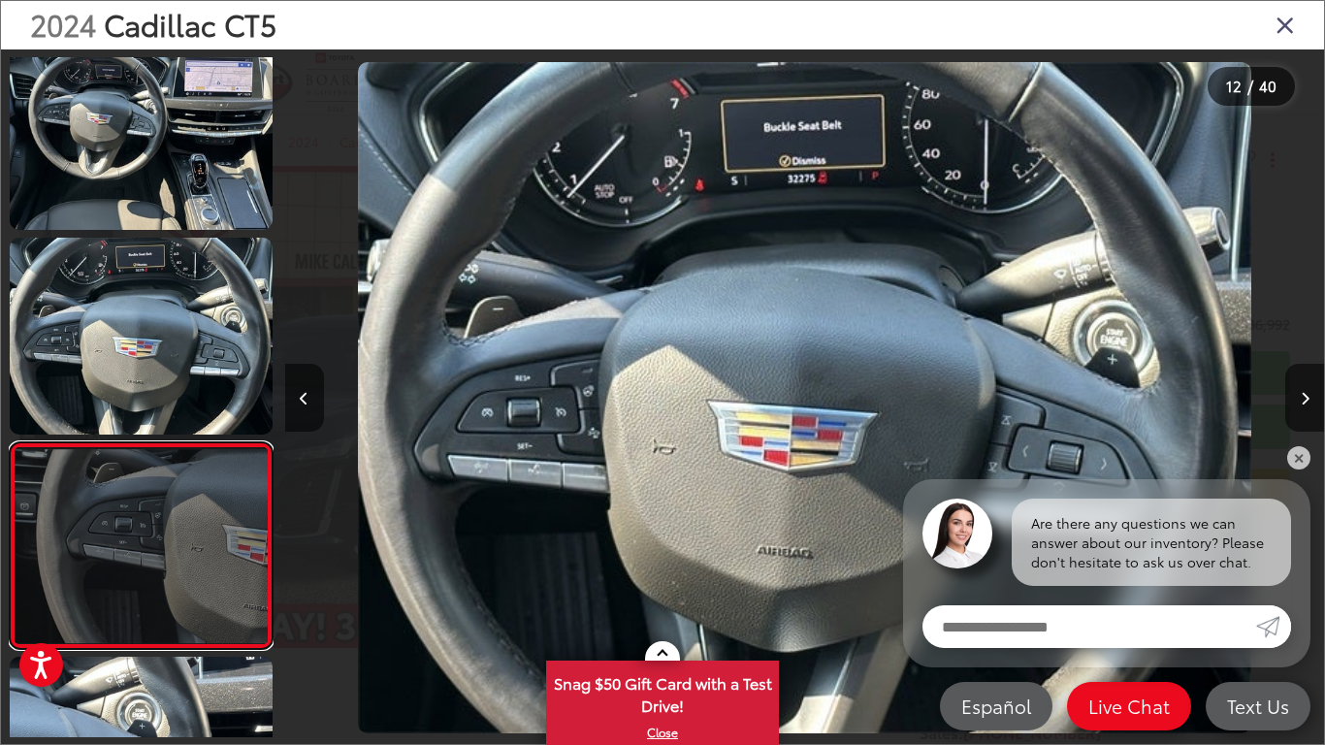
scroll to position [0, 0]
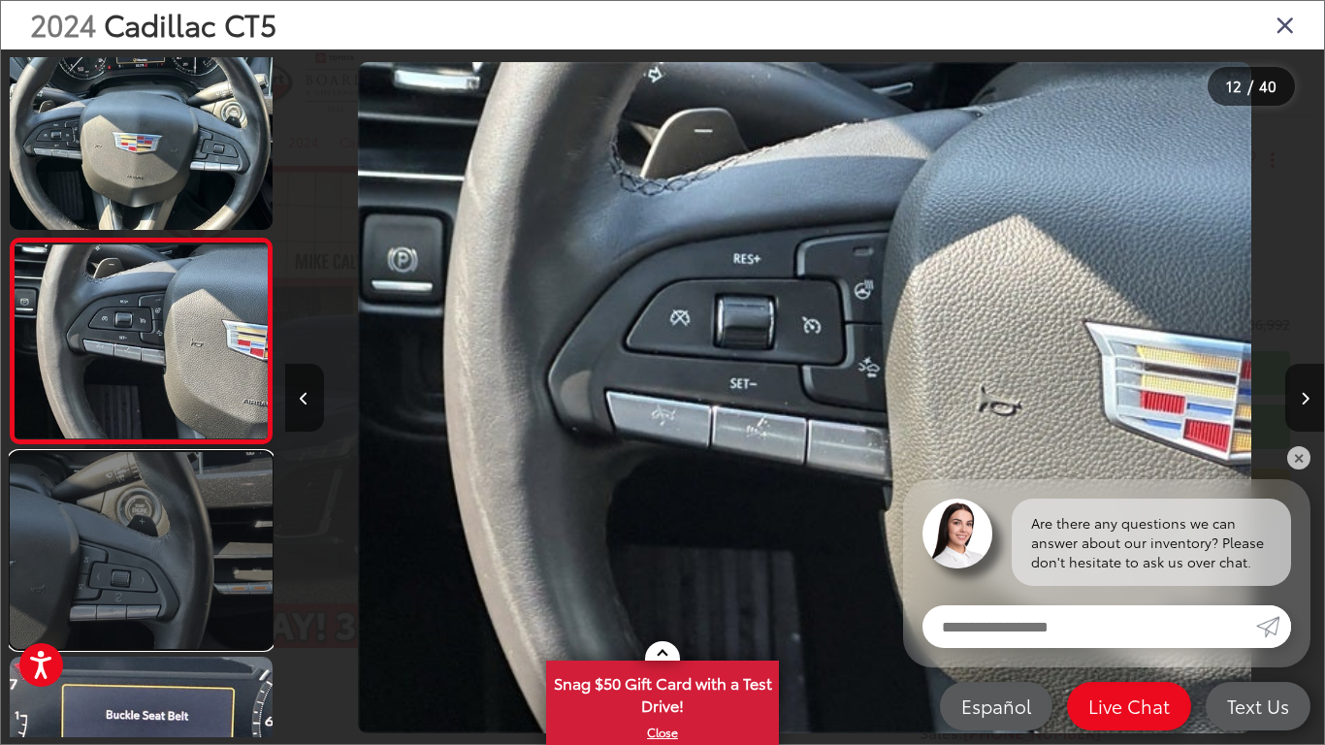
click at [220, 607] on link at bounding box center [141, 550] width 263 height 197
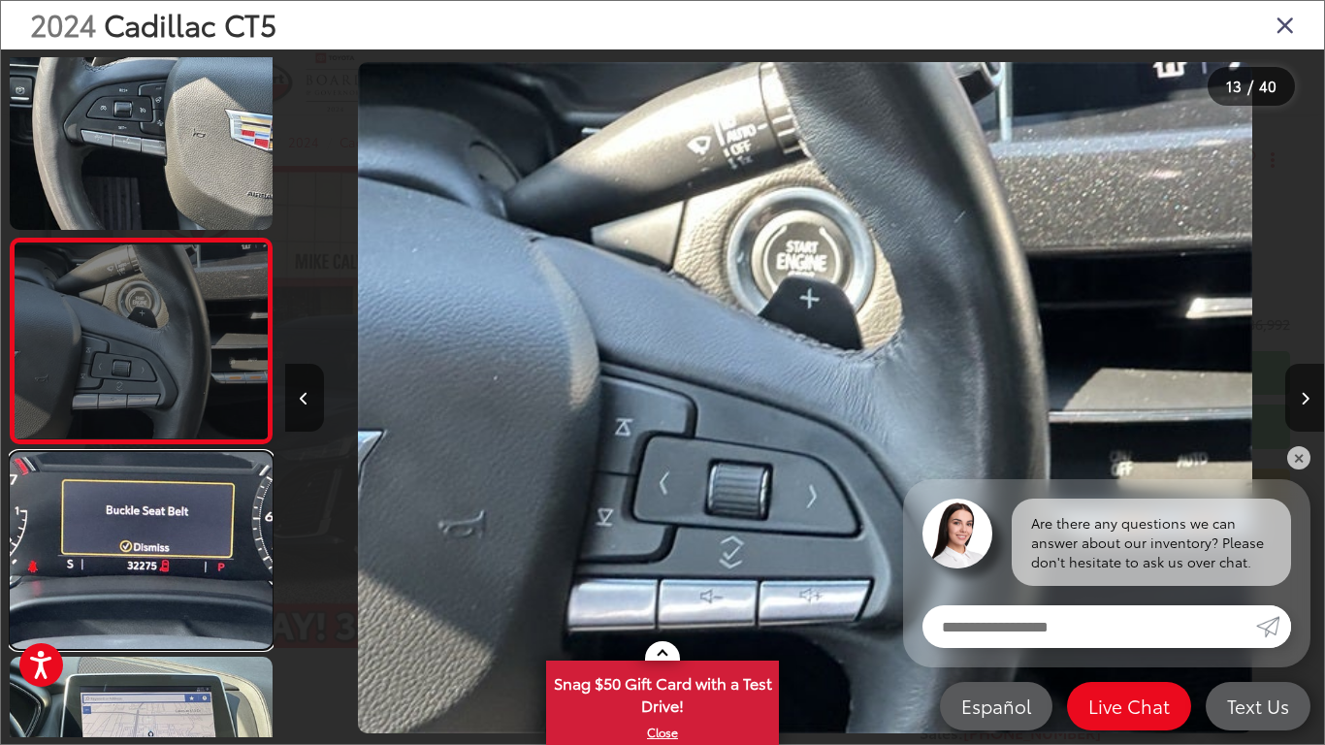
click at [220, 607] on link at bounding box center [141, 550] width 263 height 197
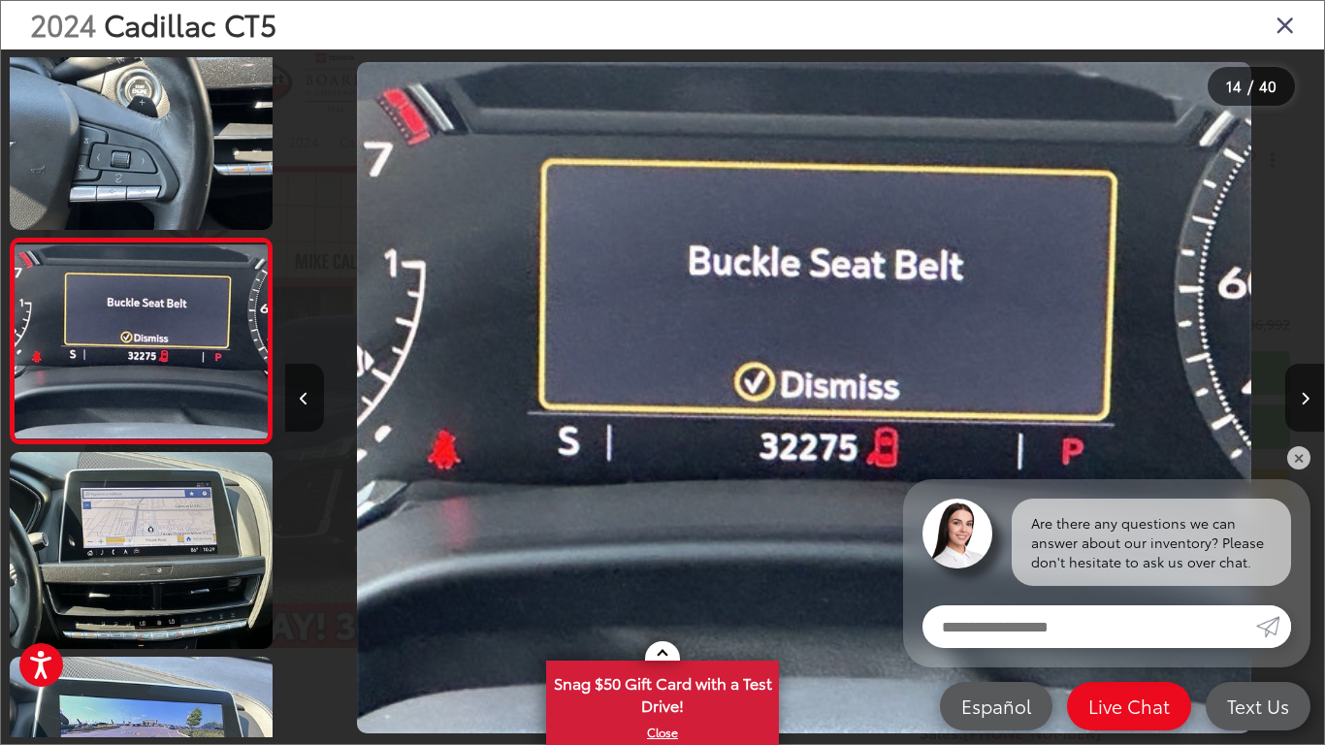
click at [1283, 17] on icon "Close gallery" at bounding box center [1285, 24] width 19 height 25
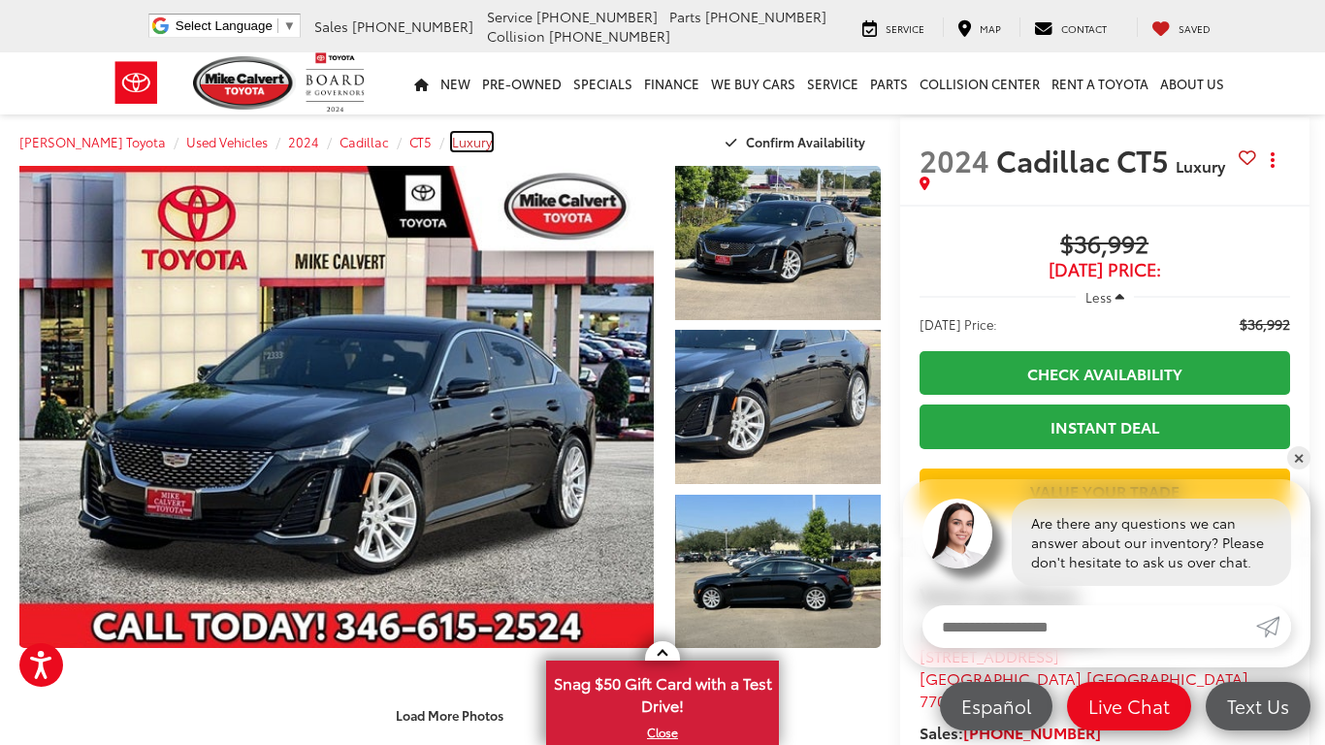
click at [452, 142] on span "Luxury" at bounding box center [472, 141] width 40 height 17
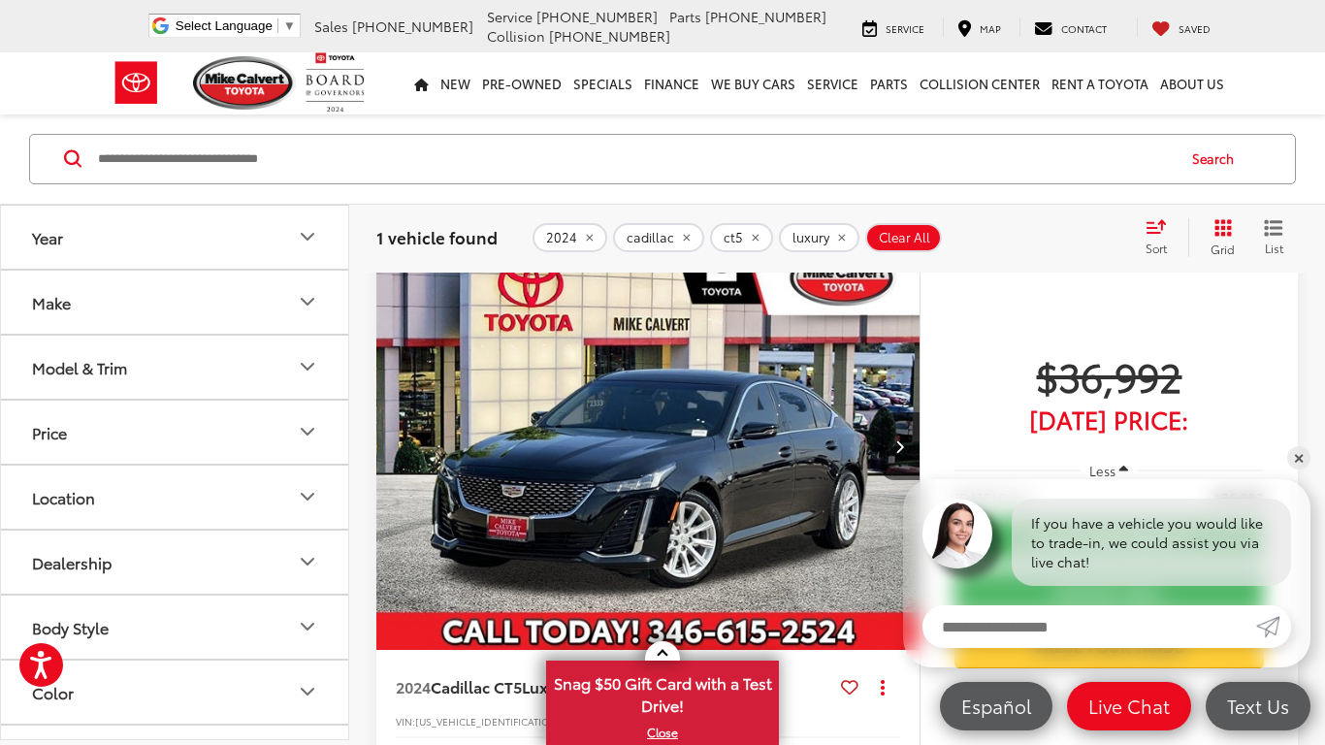
click at [228, 342] on button "Model & Trim" at bounding box center [175, 367] width 349 height 63
click at [225, 374] on button "Model & Trim" at bounding box center [175, 367] width 349 height 63
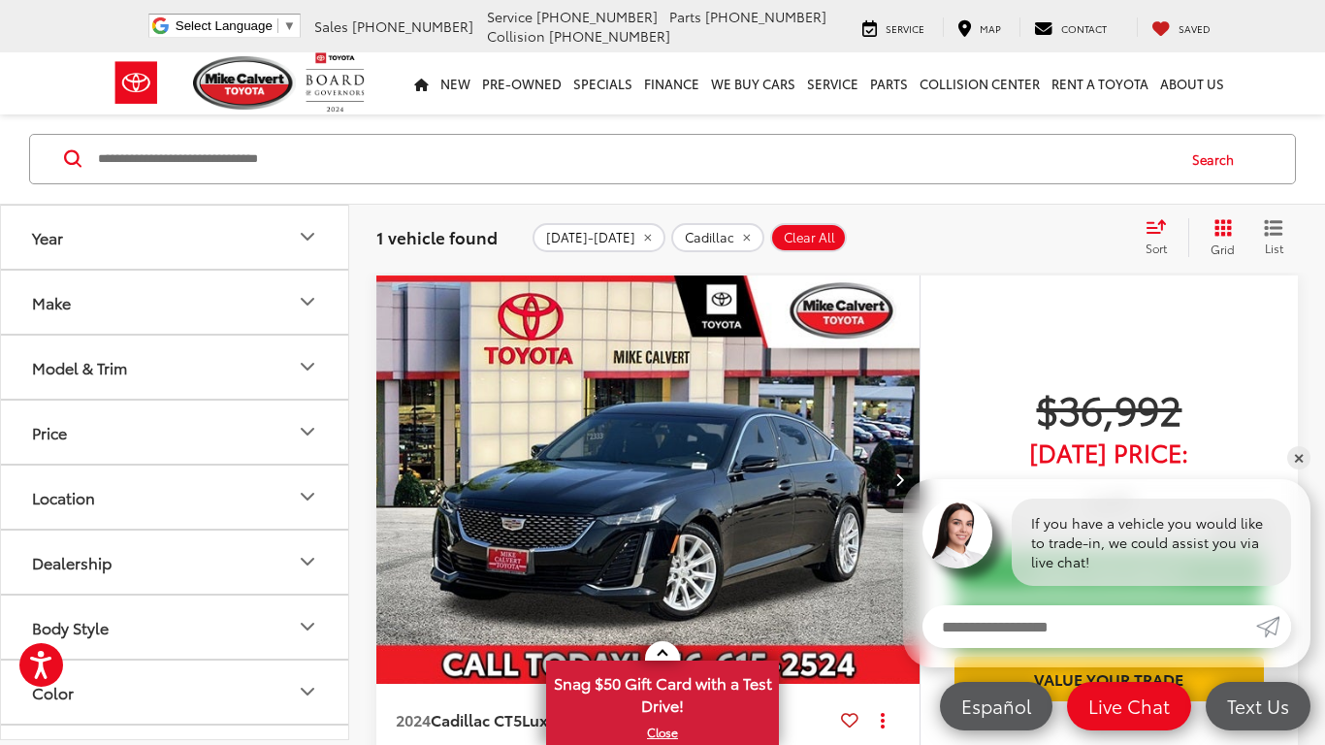
click at [195, 314] on button "Make" at bounding box center [175, 302] width 349 height 63
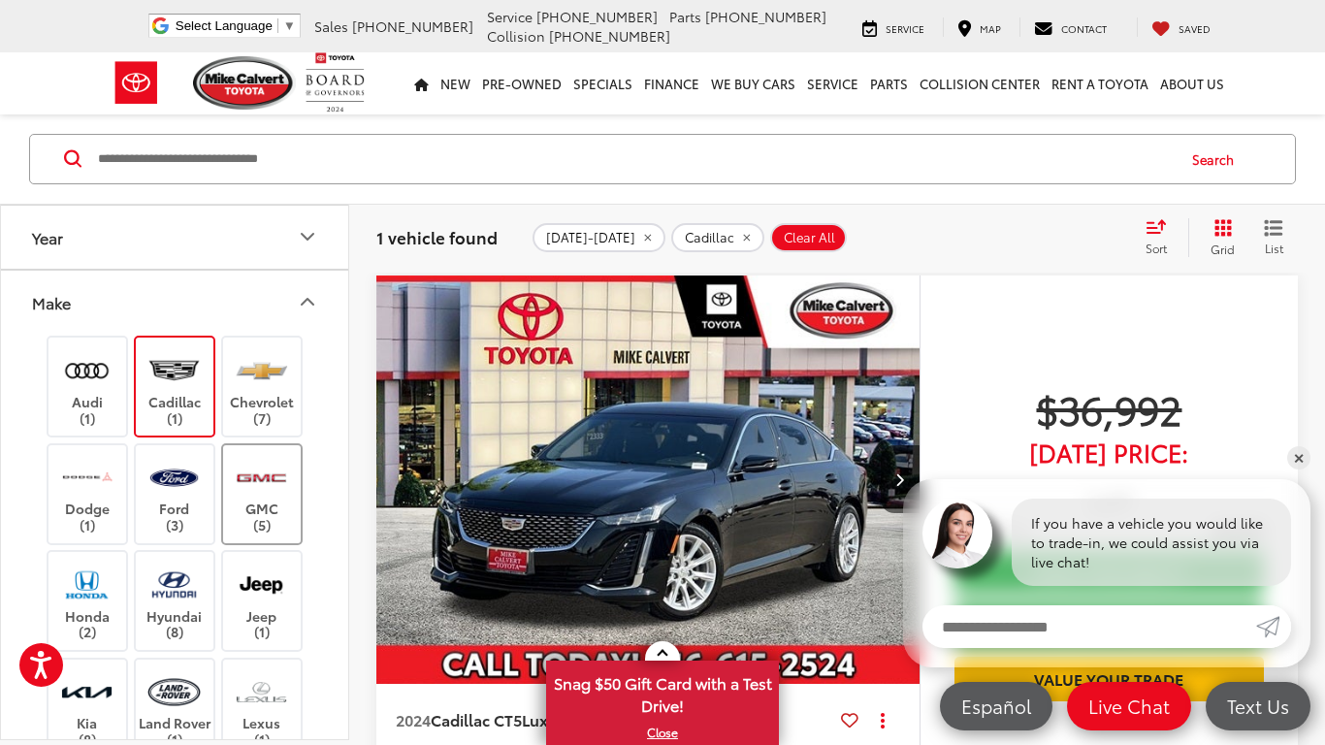
click at [275, 507] on label "GMC (5)" at bounding box center [262, 494] width 79 height 79
click at [193, 439] on div "Audi (1) Cadillac (1) Chevrolet (7) Dodge (1) Ford (3) GMC (5) Honda (2) Hyunda…" at bounding box center [174, 747] width 301 height 827
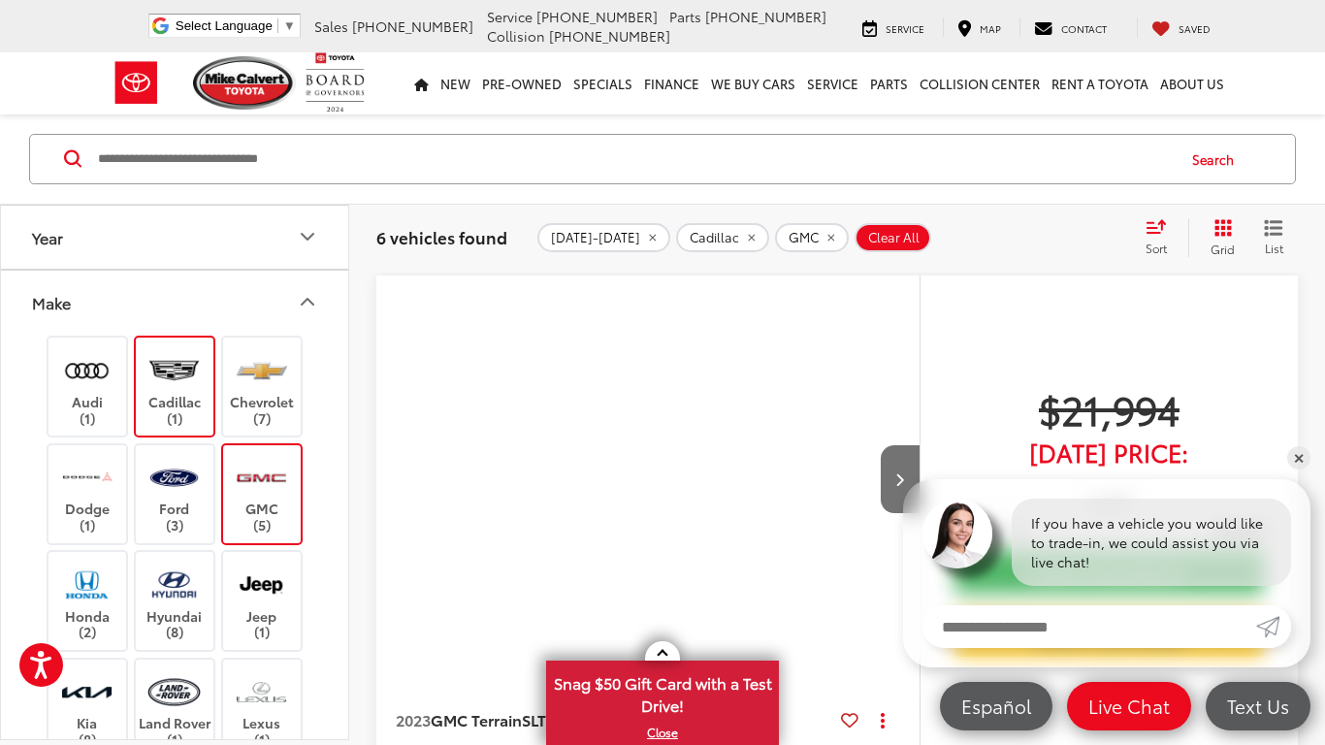
click at [188, 411] on label "Cadillac (1)" at bounding box center [175, 387] width 79 height 79
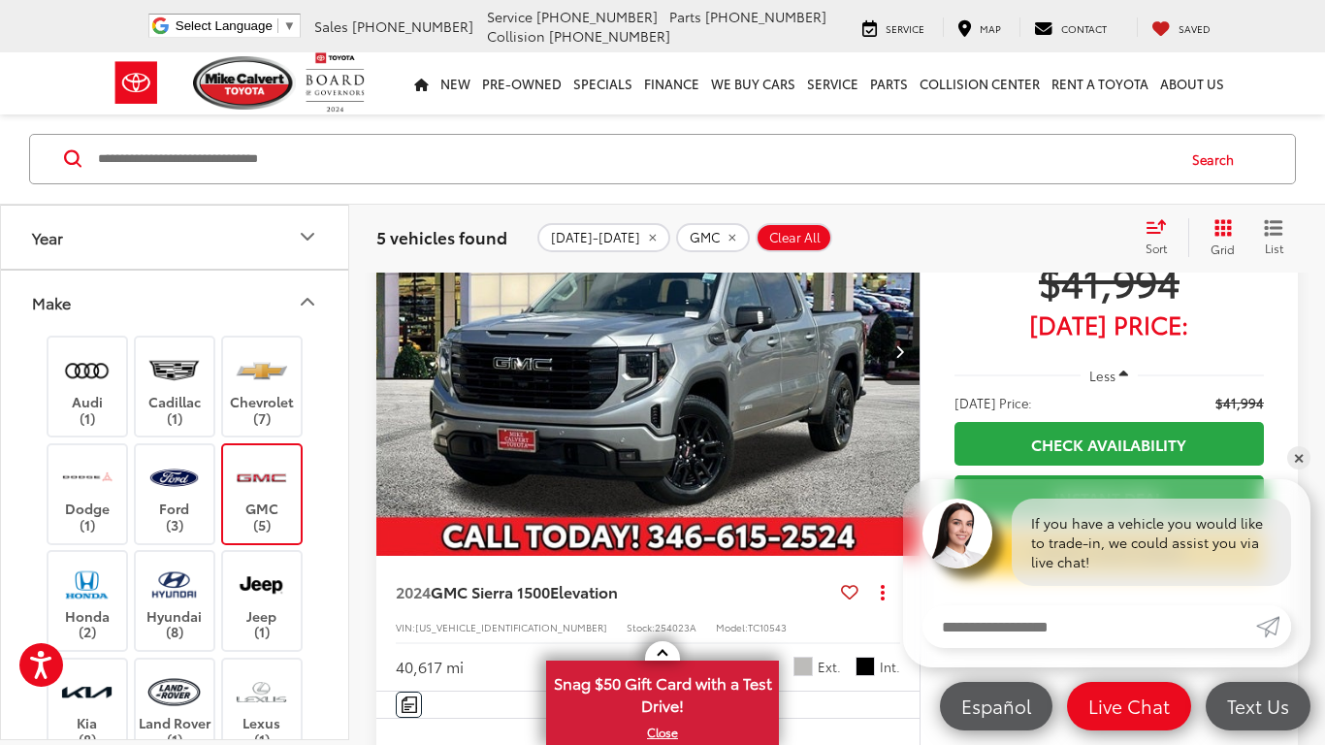
scroll to position [1772, 0]
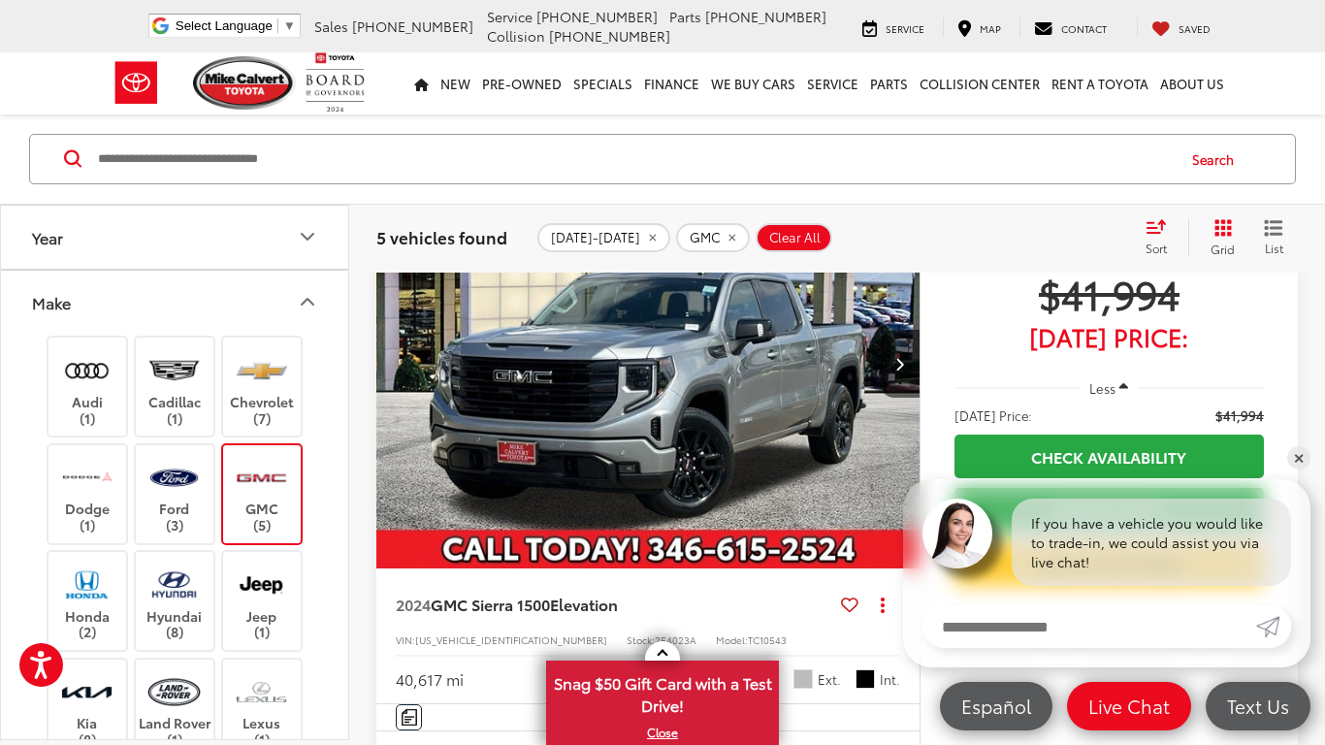
click at [644, 578] on div "2024 GMC Sierra 1500 Elevation Copy Link Share Print View Details VIN: 3GTPHCED…" at bounding box center [647, 637] width 543 height 136
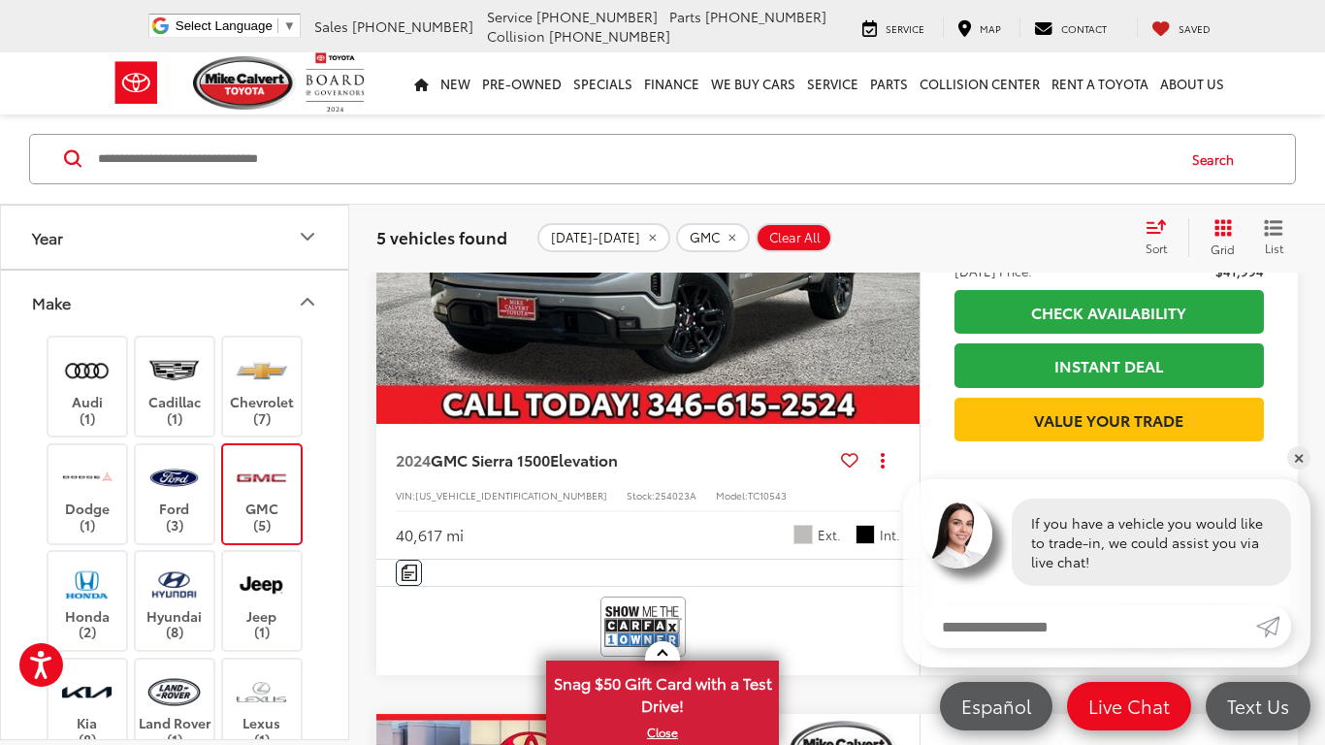
scroll to position [1917, 0]
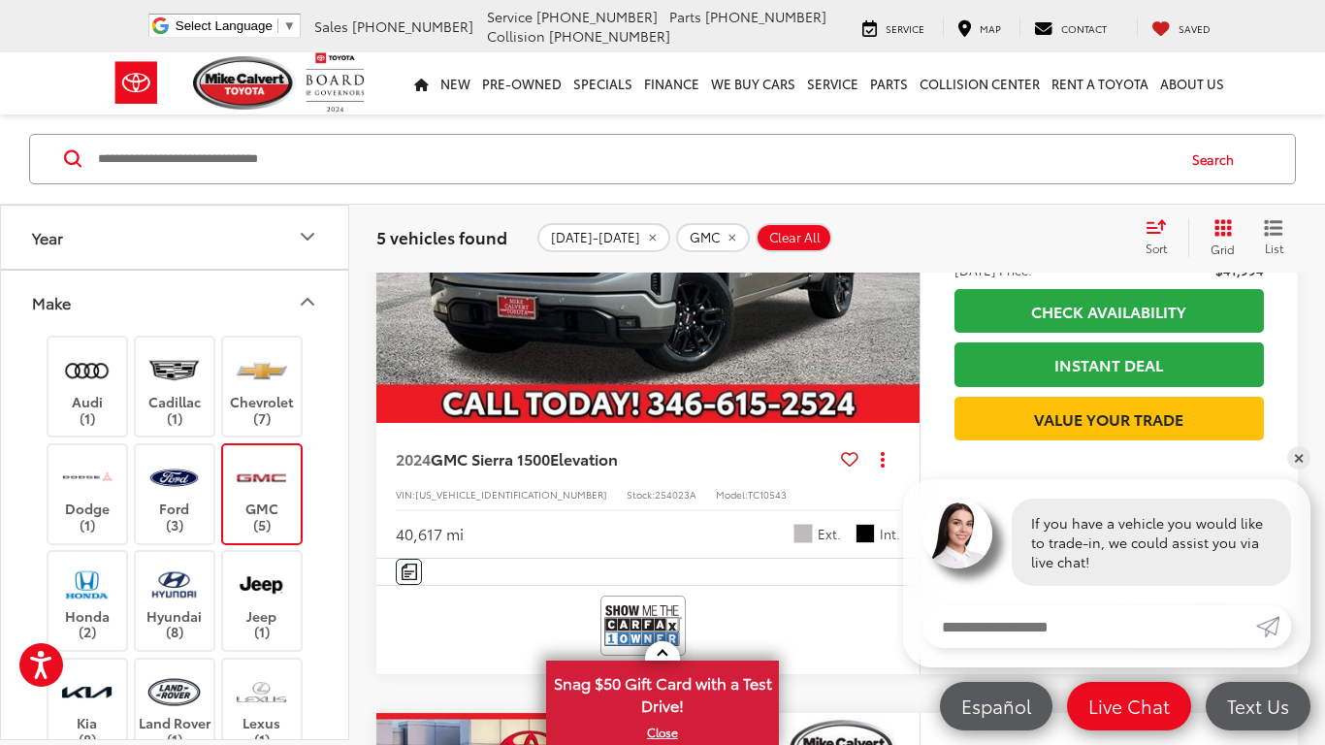
click at [699, 436] on div "2024 GMC Sierra 1500 Elevation Copy Link Share Print View Details VIN: 3GTPHCED…" at bounding box center [647, 491] width 543 height 136
click at [745, 398] on img "2024 GMC Sierra 1500 Elevation 0" at bounding box center [648, 219] width 546 height 409
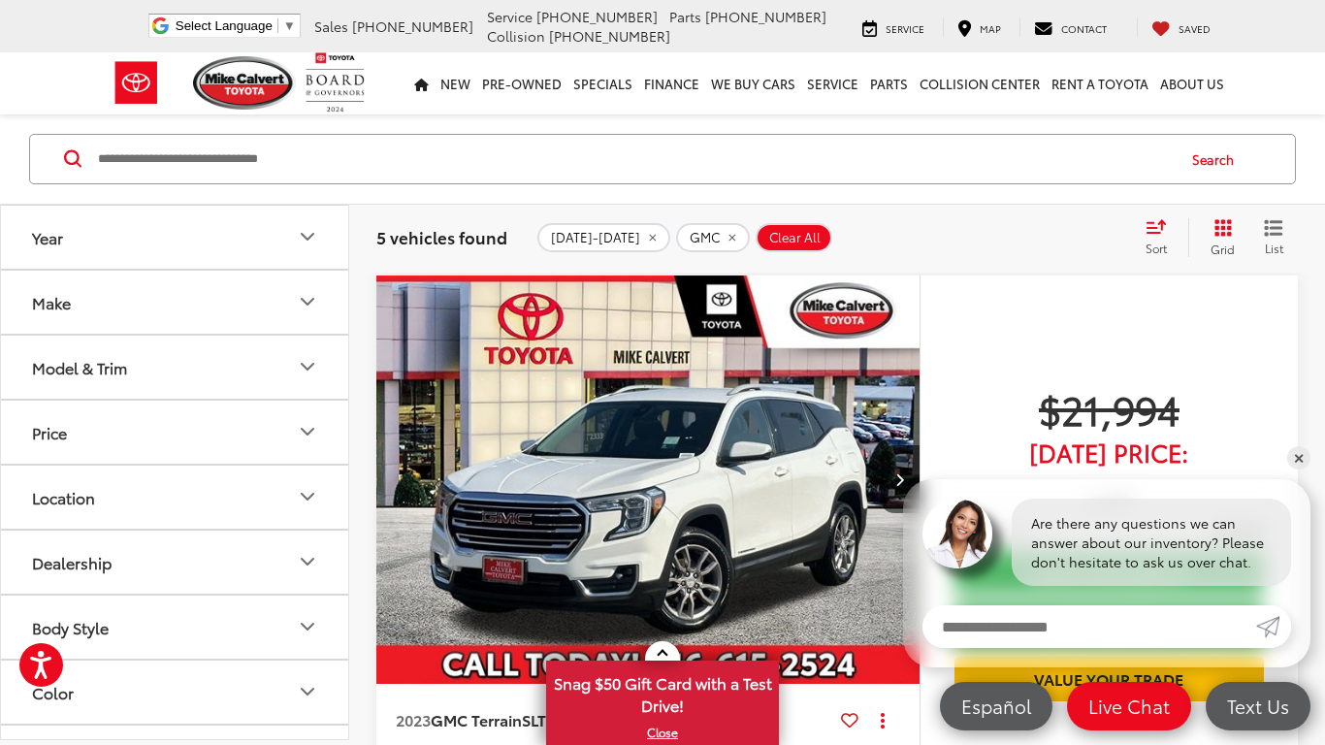
click at [255, 324] on button "Make" at bounding box center [175, 302] width 349 height 63
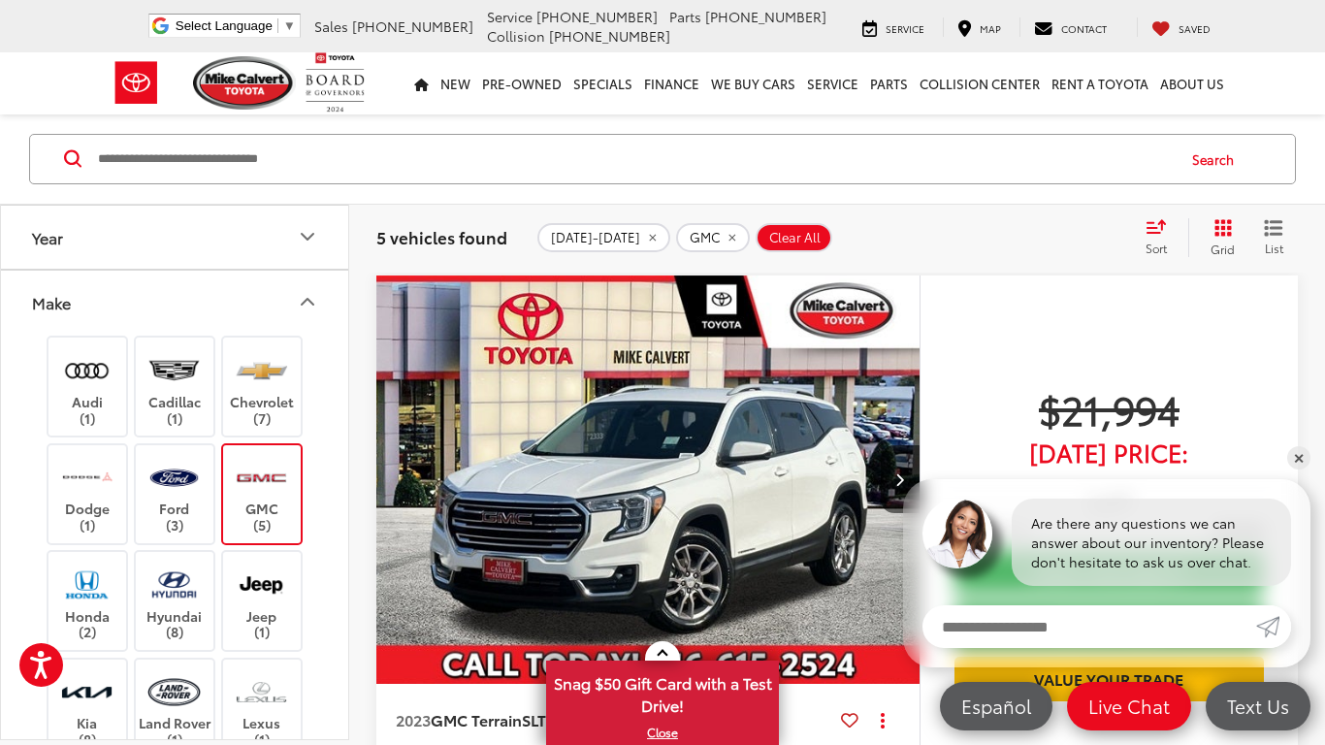
click at [254, 467] on img at bounding box center [261, 478] width 53 height 46
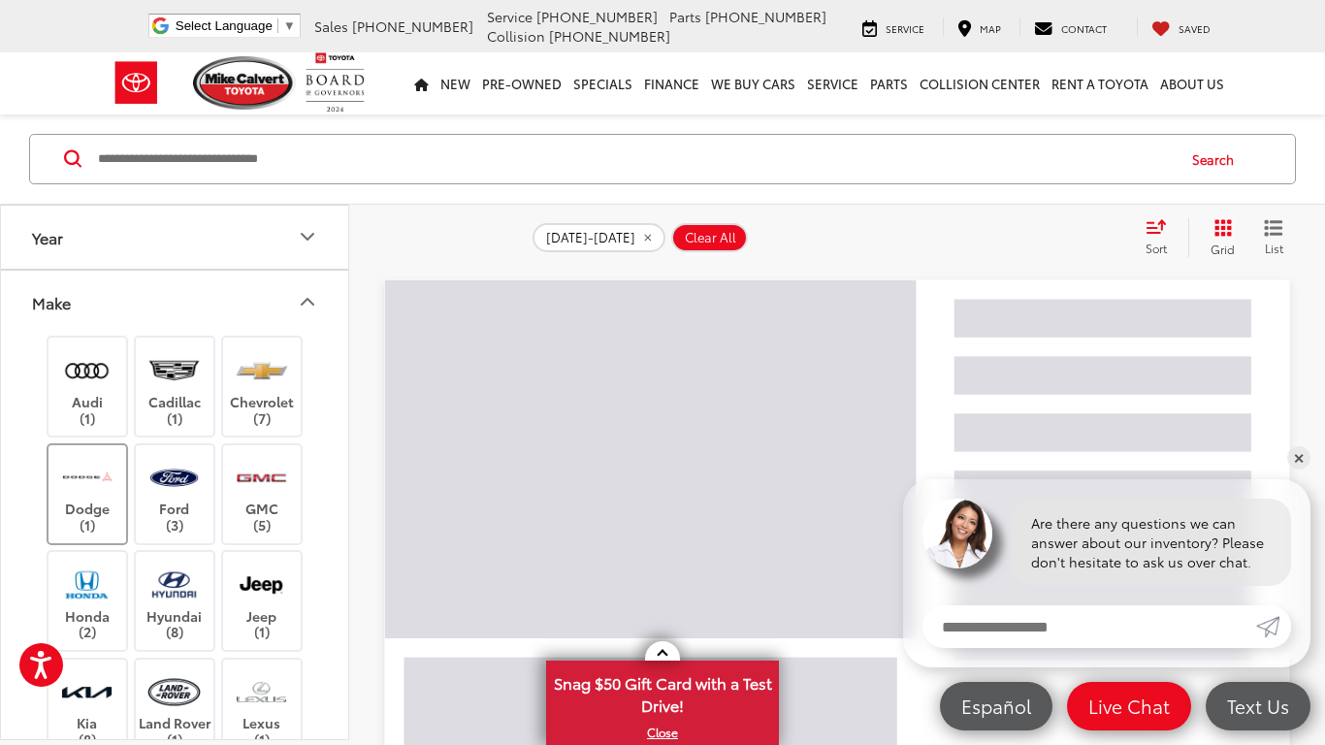
click at [97, 496] on img at bounding box center [86, 478] width 53 height 46
click at [85, 504] on label "Dodge (1)" at bounding box center [88, 494] width 79 height 79
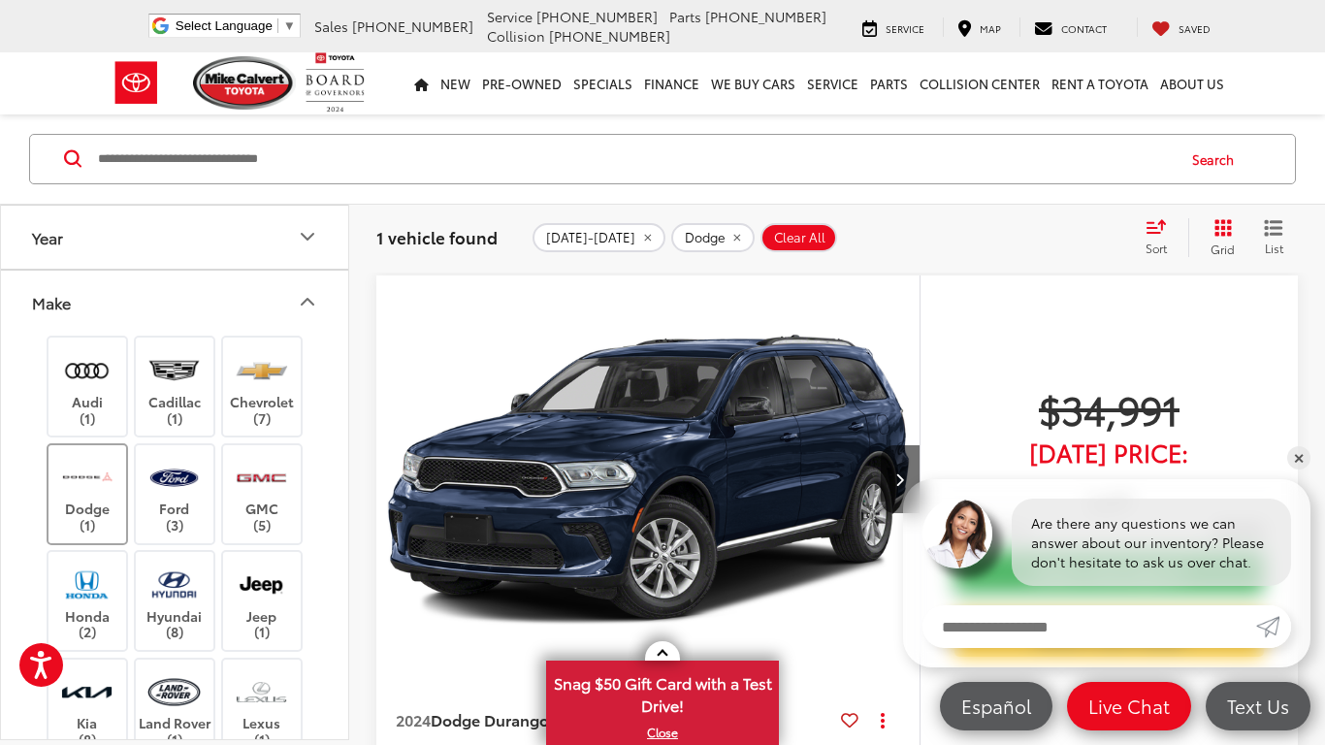
click at [85, 504] on label "Dodge (1)" at bounding box center [88, 494] width 79 height 79
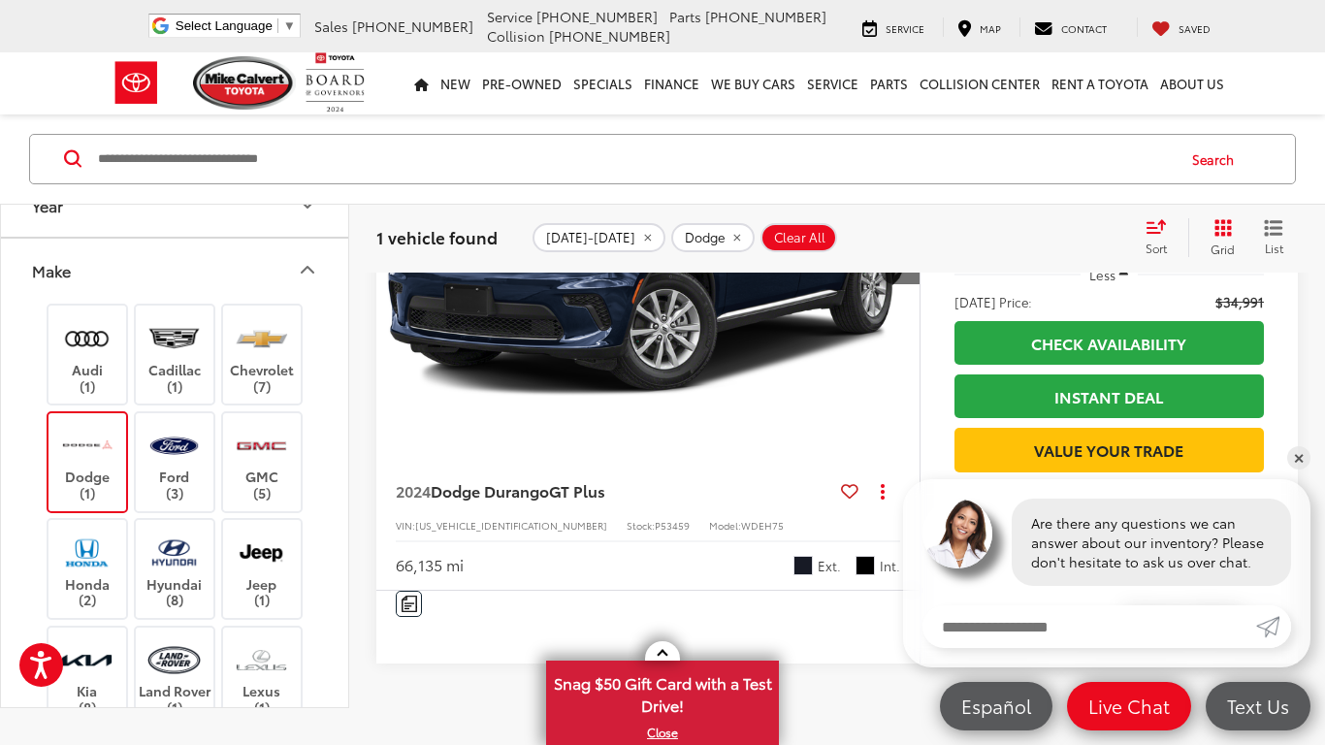
scroll to position [484, 0]
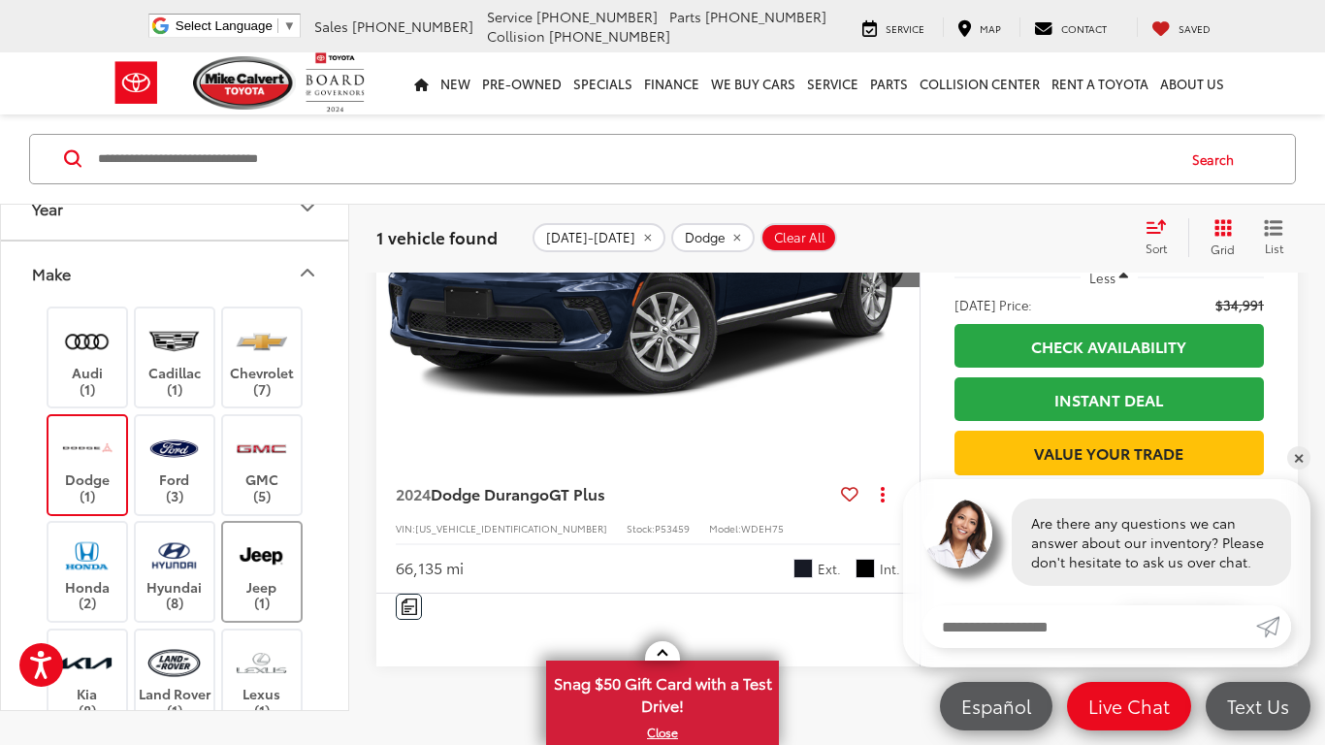
click at [278, 592] on label "Jeep (1)" at bounding box center [262, 572] width 79 height 79
click at [99, 481] on label "Dodge (1)" at bounding box center [88, 465] width 79 height 79
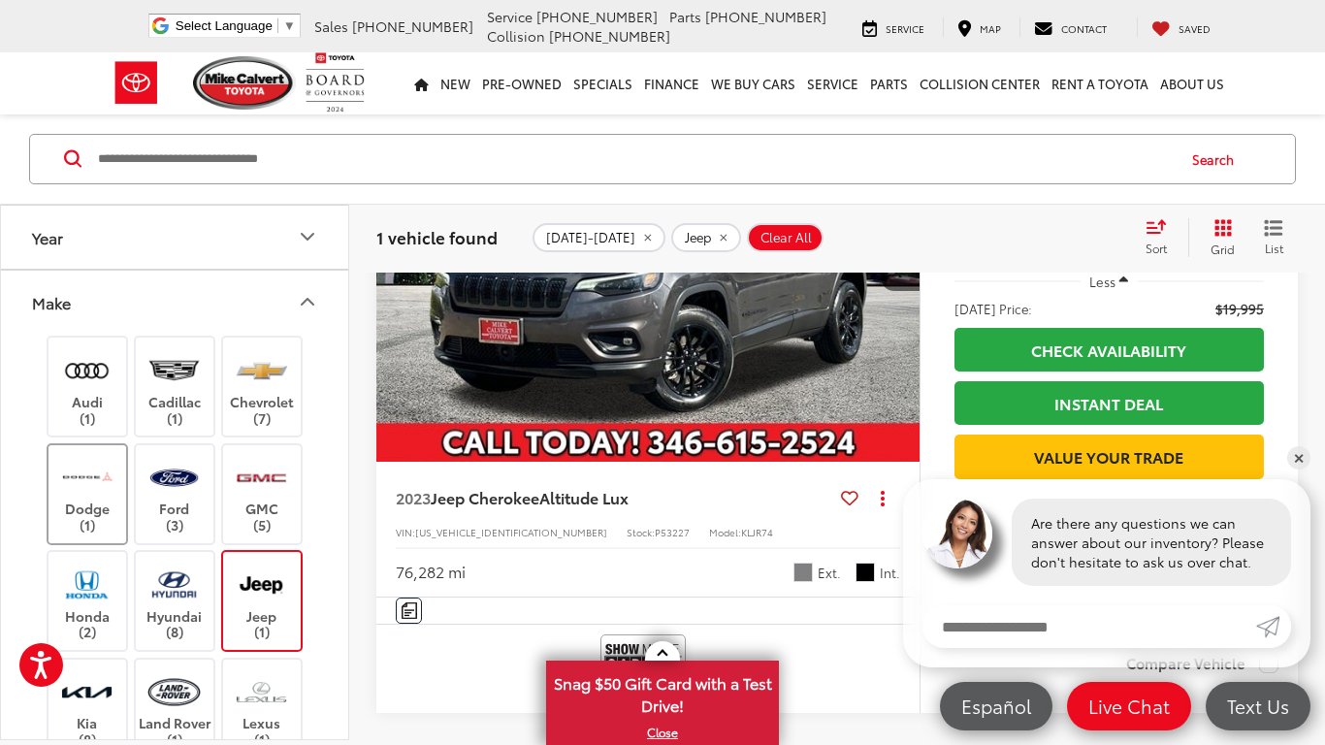
scroll to position [479, 0]
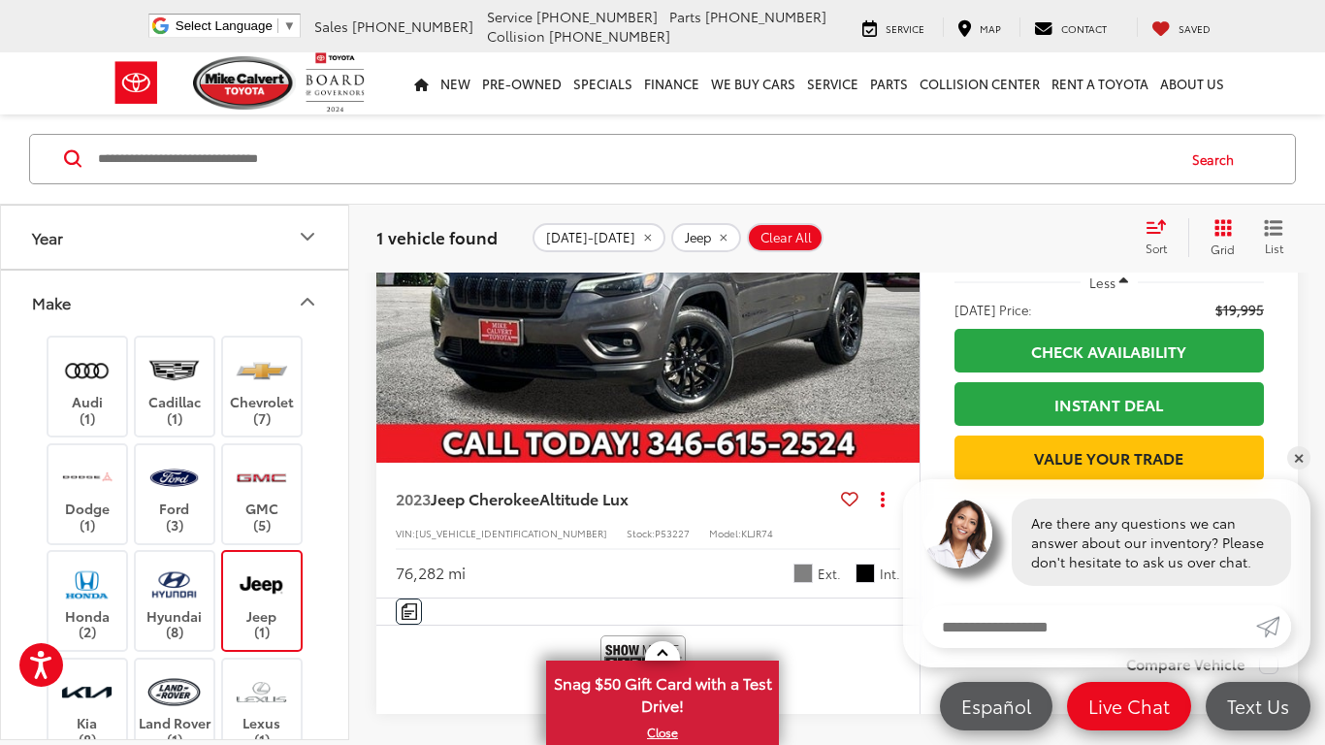
click at [272, 618] on label "Jeep (1)" at bounding box center [262, 601] width 79 height 79
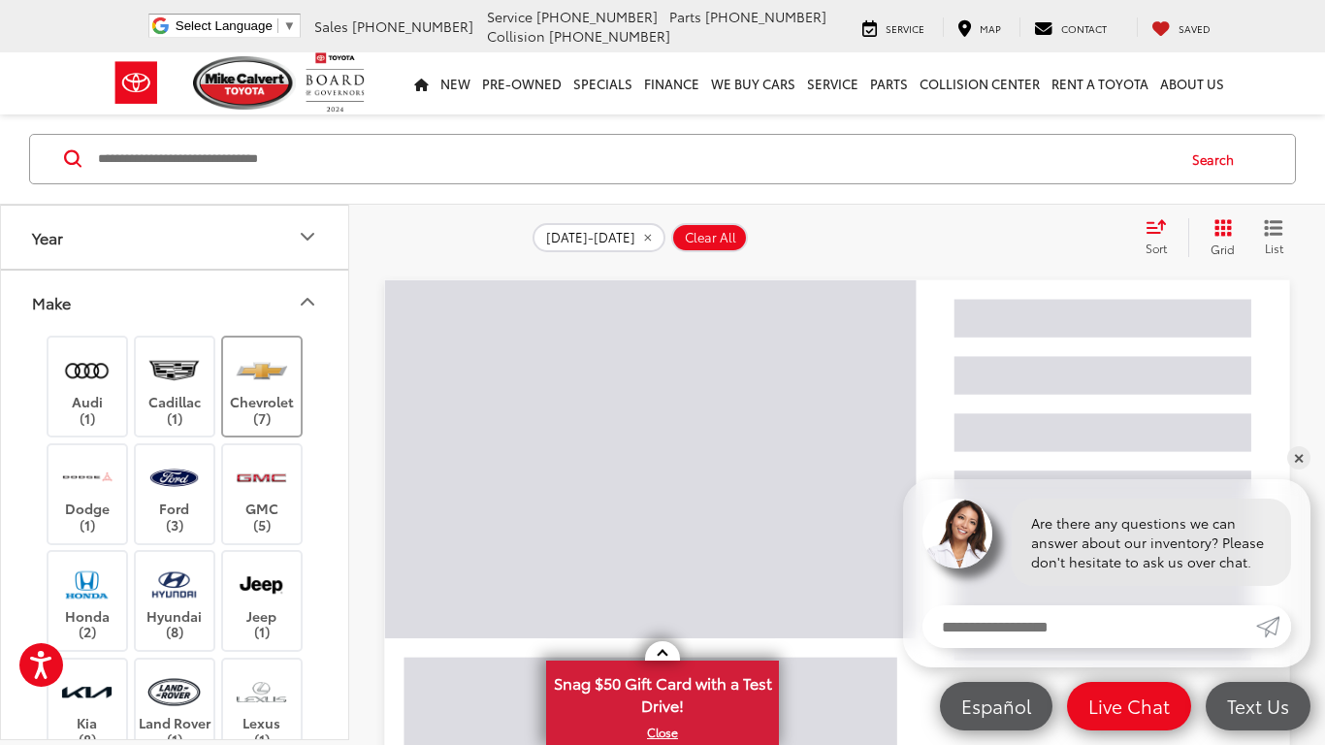
click at [257, 415] on label "Chevrolet (7)" at bounding box center [262, 387] width 79 height 79
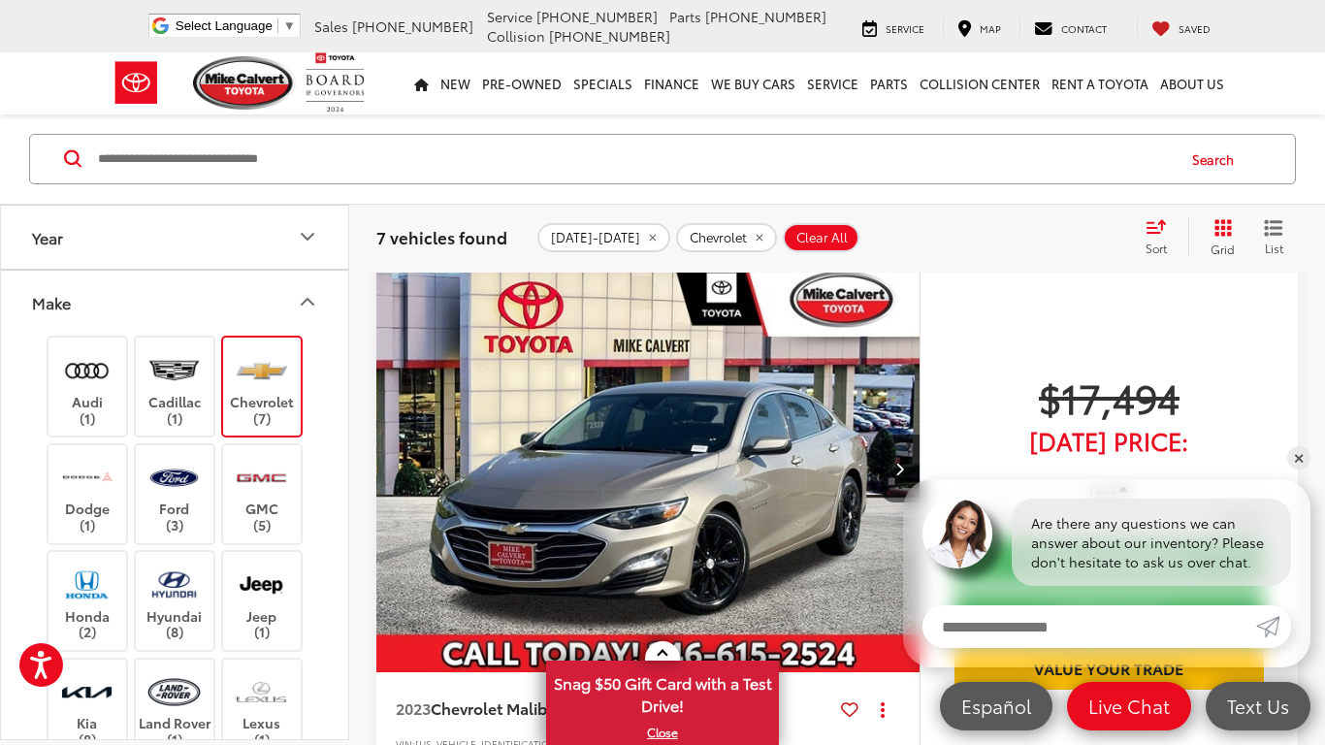
scroll to position [971, 0]
